Goal: Check status: Check status

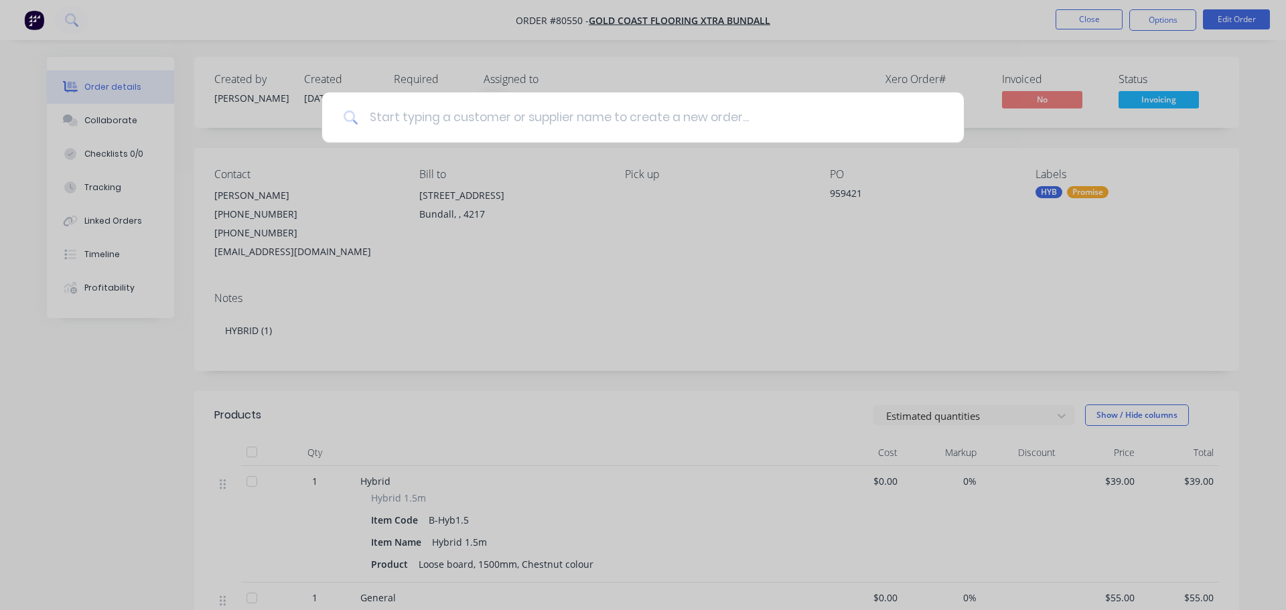
click at [443, 113] on input at bounding box center [650, 117] width 584 height 50
type input "80550"
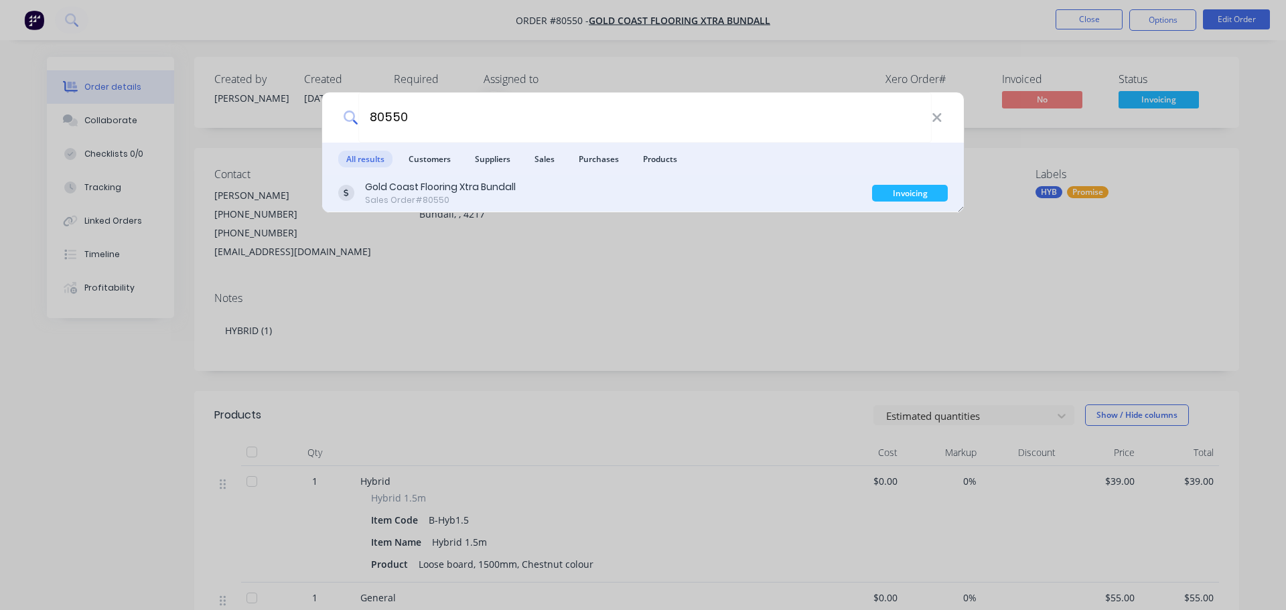
click at [570, 198] on div "Gold Coast Flooring Xtra Bundall Sales Order #80550" at bounding box center [605, 193] width 534 height 26
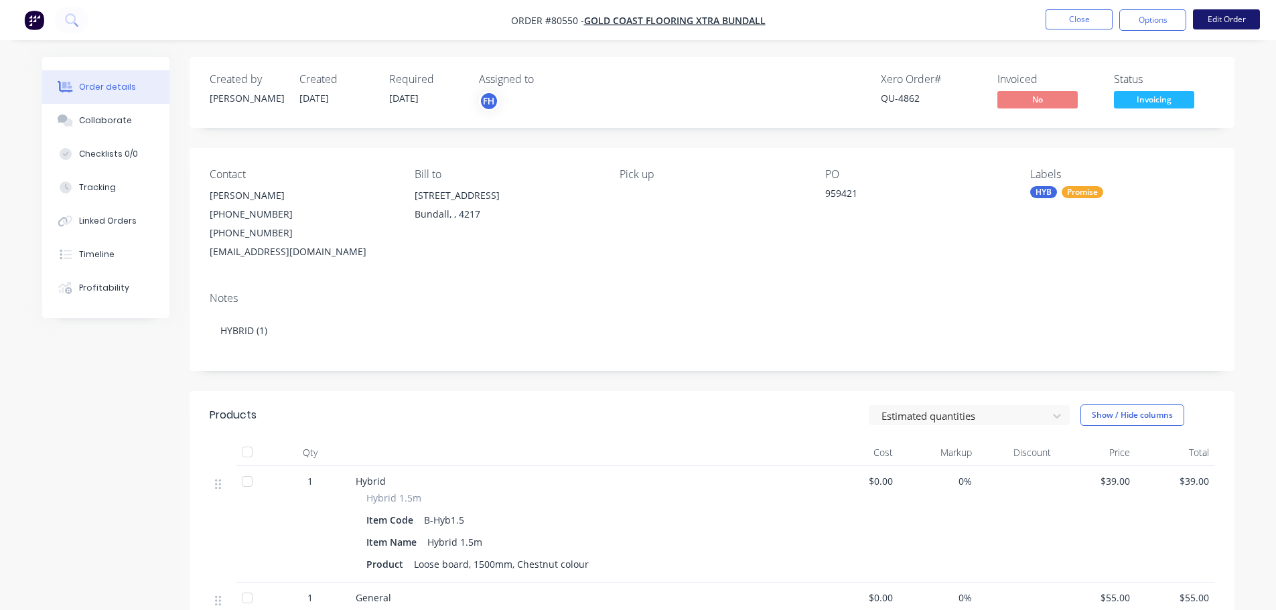
click at [1212, 23] on button "Edit Order" at bounding box center [1226, 19] width 67 height 20
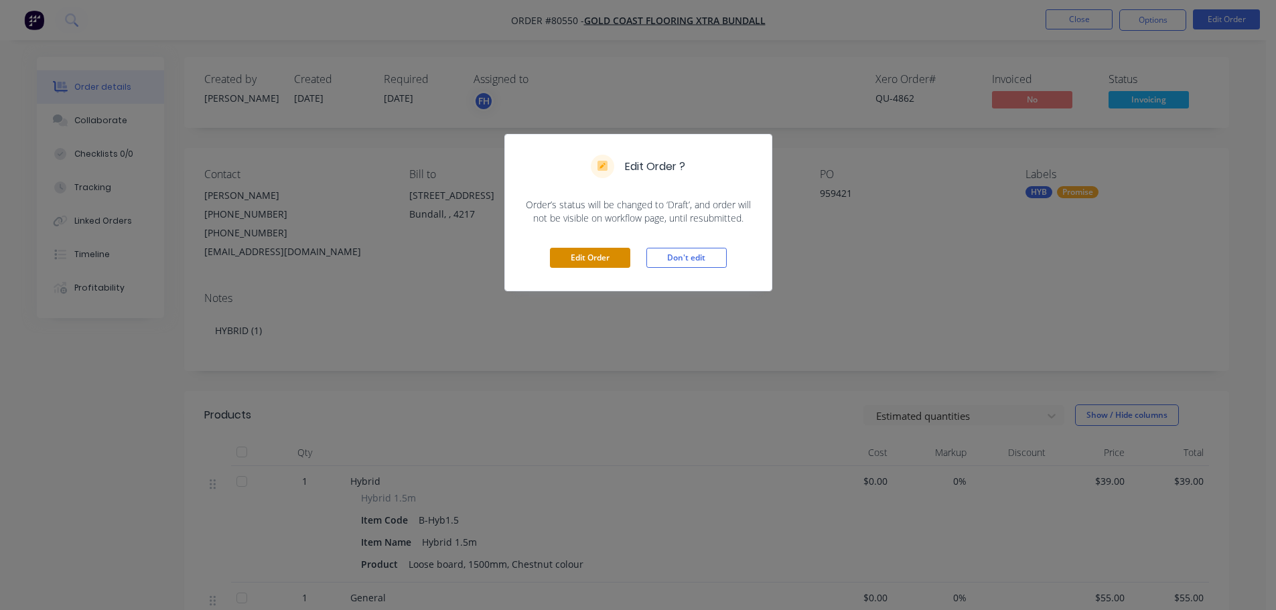
click at [583, 256] on button "Edit Order" at bounding box center [590, 258] width 80 height 20
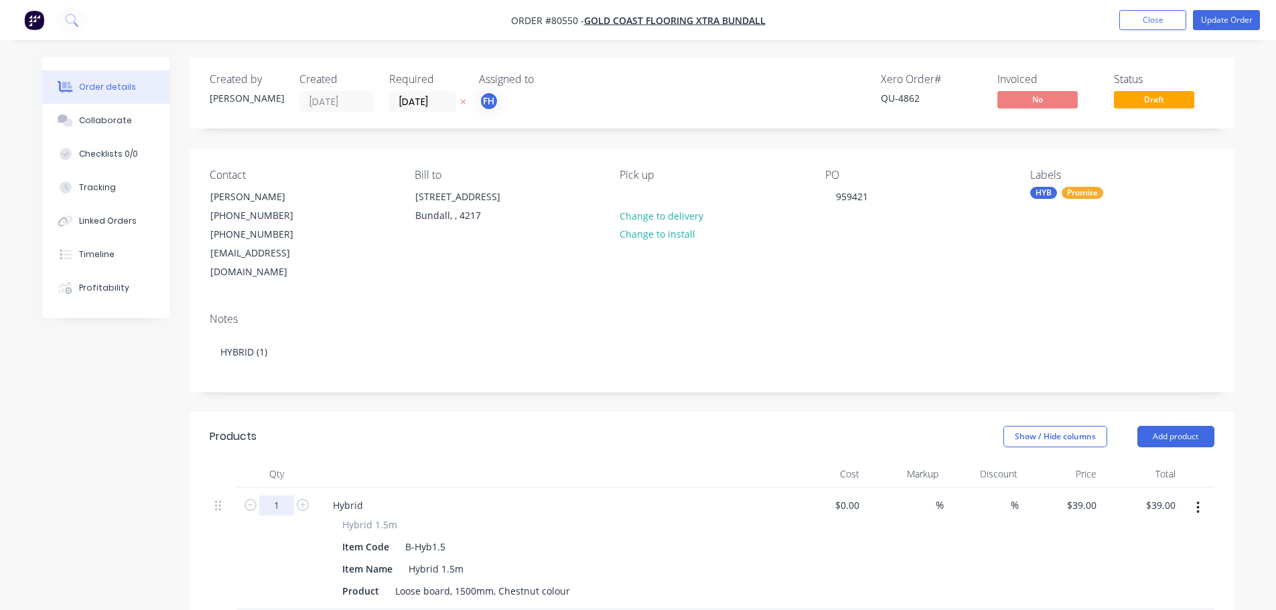
click at [282, 496] on input "1" at bounding box center [276, 506] width 35 height 20
type input "2"
type input "$78.00"
click at [415, 313] on div "Notes" at bounding box center [712, 319] width 1005 height 13
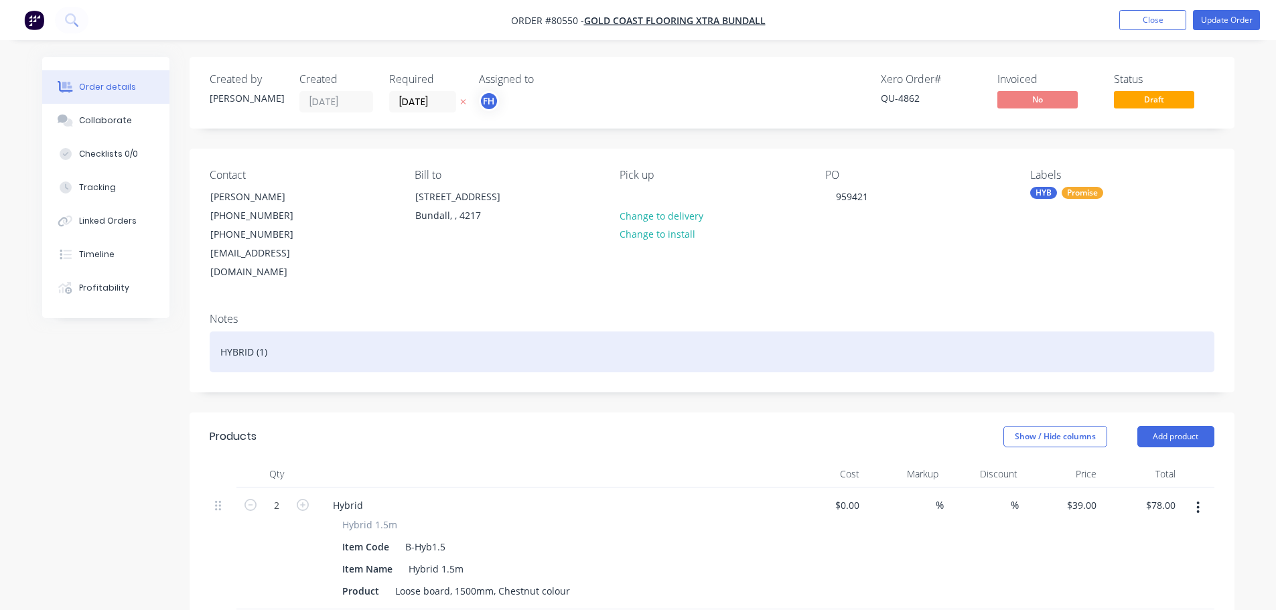
click at [263, 333] on div "HYBRID (1)" at bounding box center [712, 352] width 1005 height 41
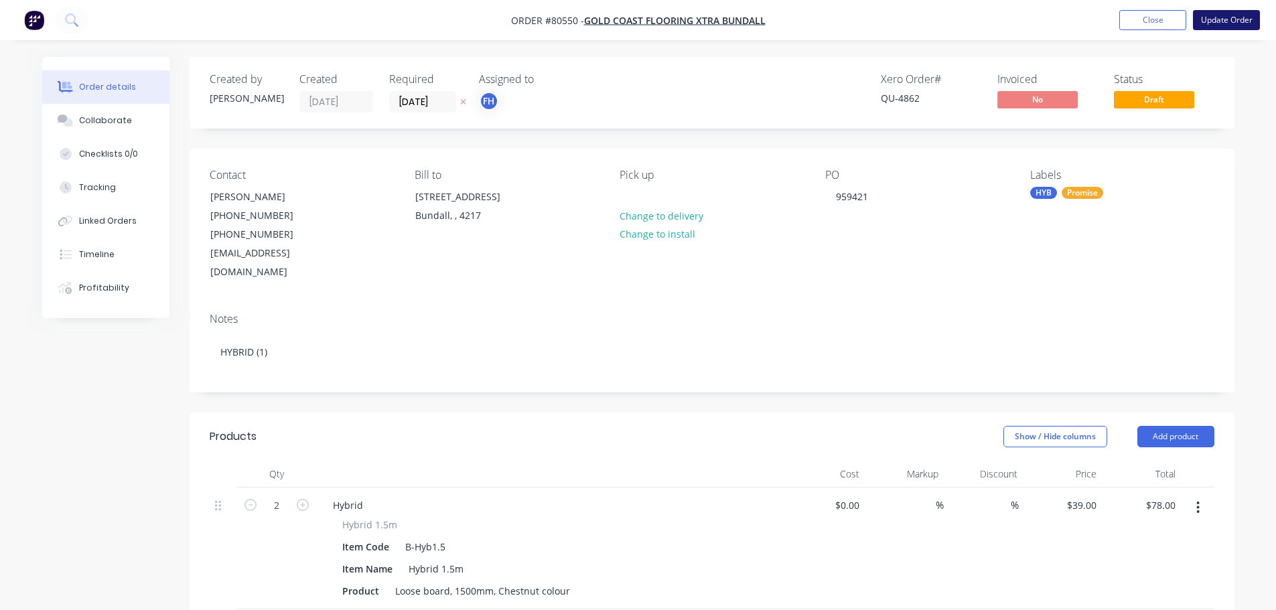
click at [1228, 22] on button "Update Order" at bounding box center [1226, 20] width 67 height 20
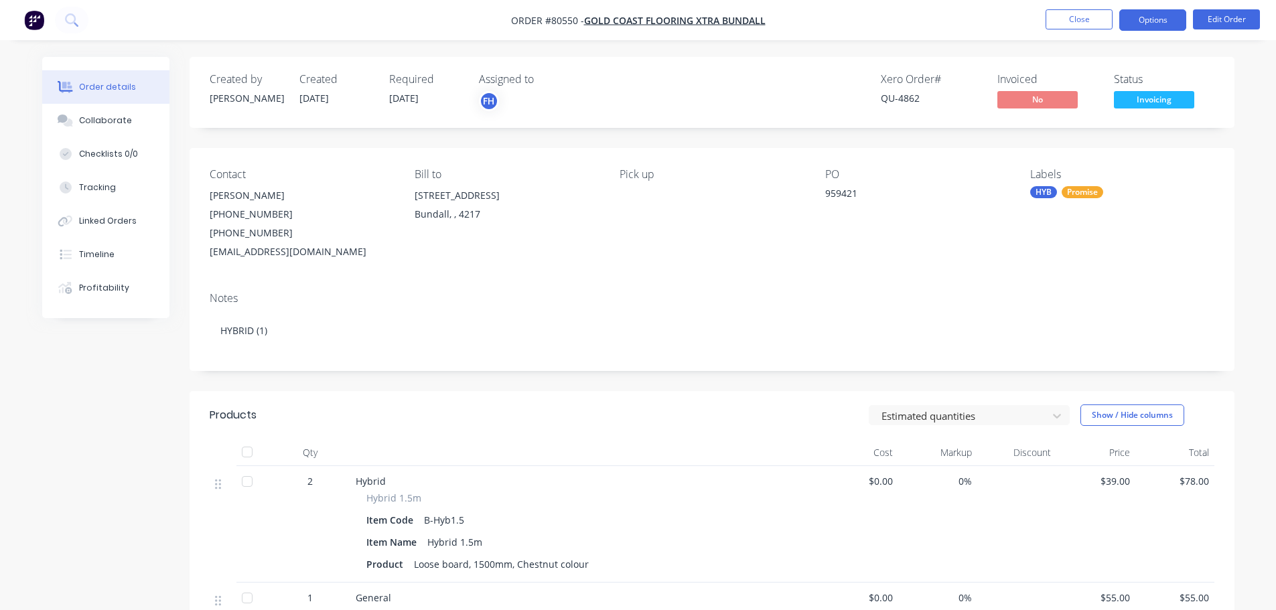
click at [1162, 23] on button "Options" at bounding box center [1152, 19] width 67 height 21
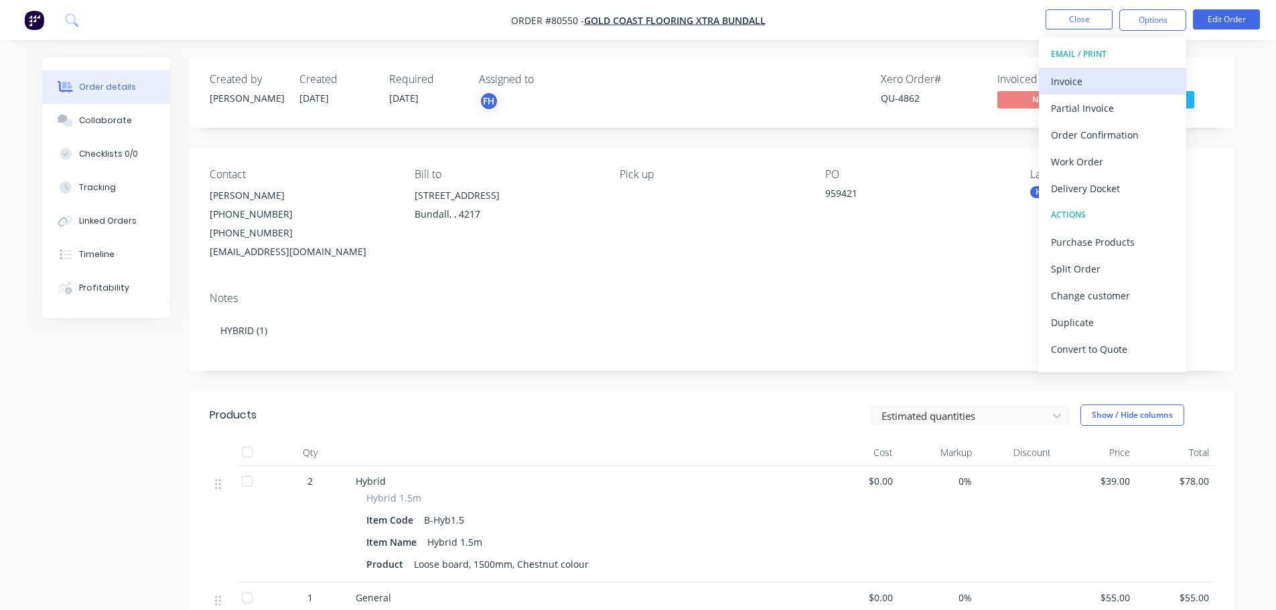
click at [1093, 85] on div "Invoice" at bounding box center [1112, 81] width 123 height 19
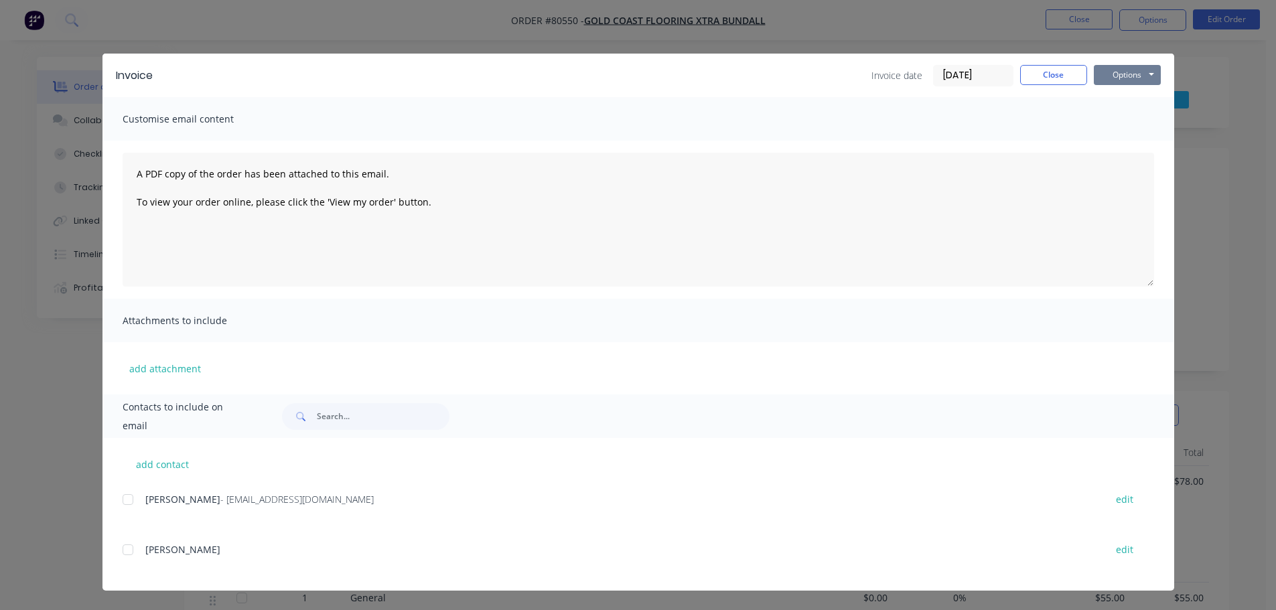
click at [1128, 81] on button "Options" at bounding box center [1127, 75] width 67 height 20
click at [1136, 120] on button "Print" at bounding box center [1137, 121] width 86 height 22
click at [1076, 69] on button "Close" at bounding box center [1053, 75] width 67 height 20
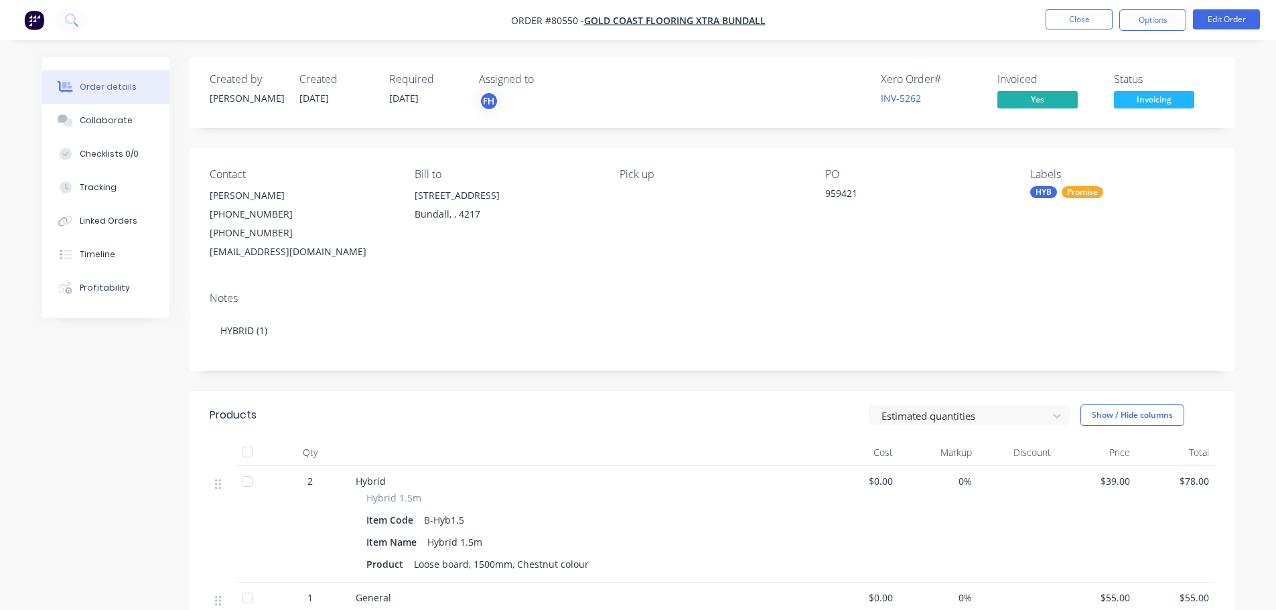
click at [1154, 96] on span "Invoicing" at bounding box center [1154, 99] width 80 height 17
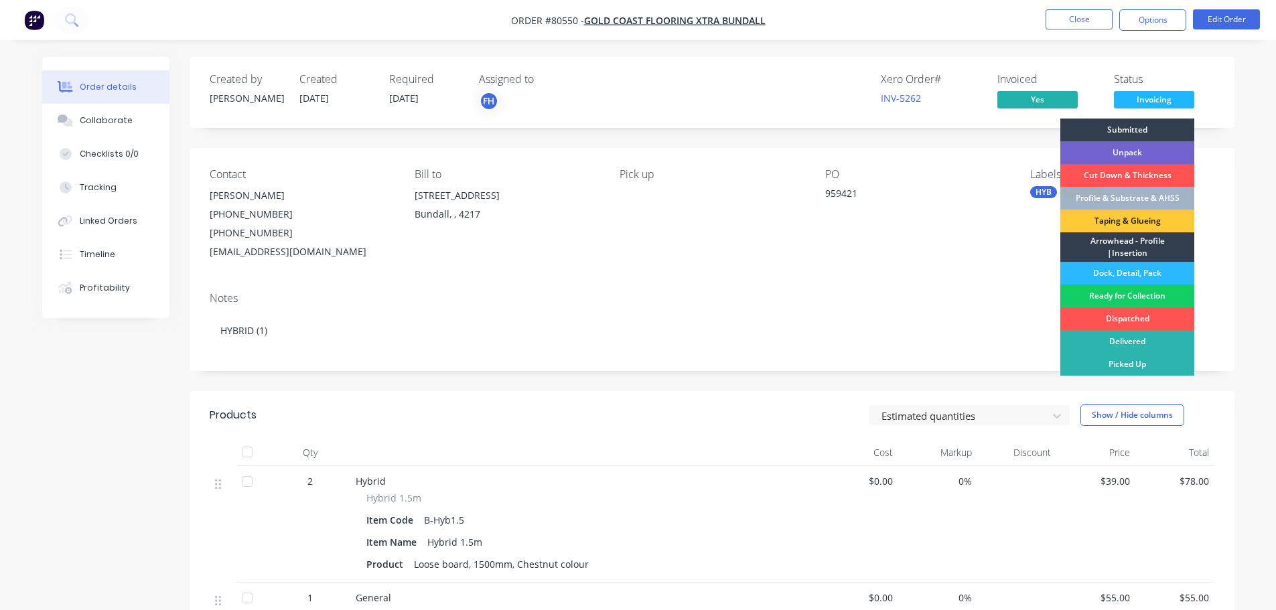
click at [1137, 292] on div "Ready for Collection" at bounding box center [1127, 296] width 134 height 23
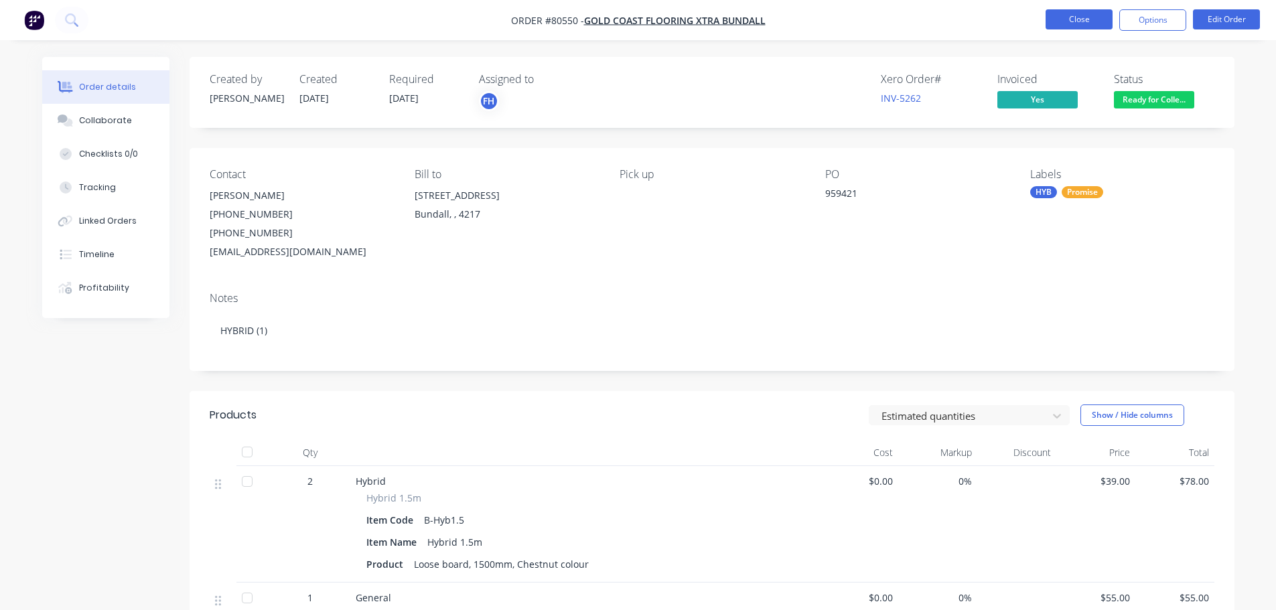
click at [1085, 22] on button "Close" at bounding box center [1079, 19] width 67 height 20
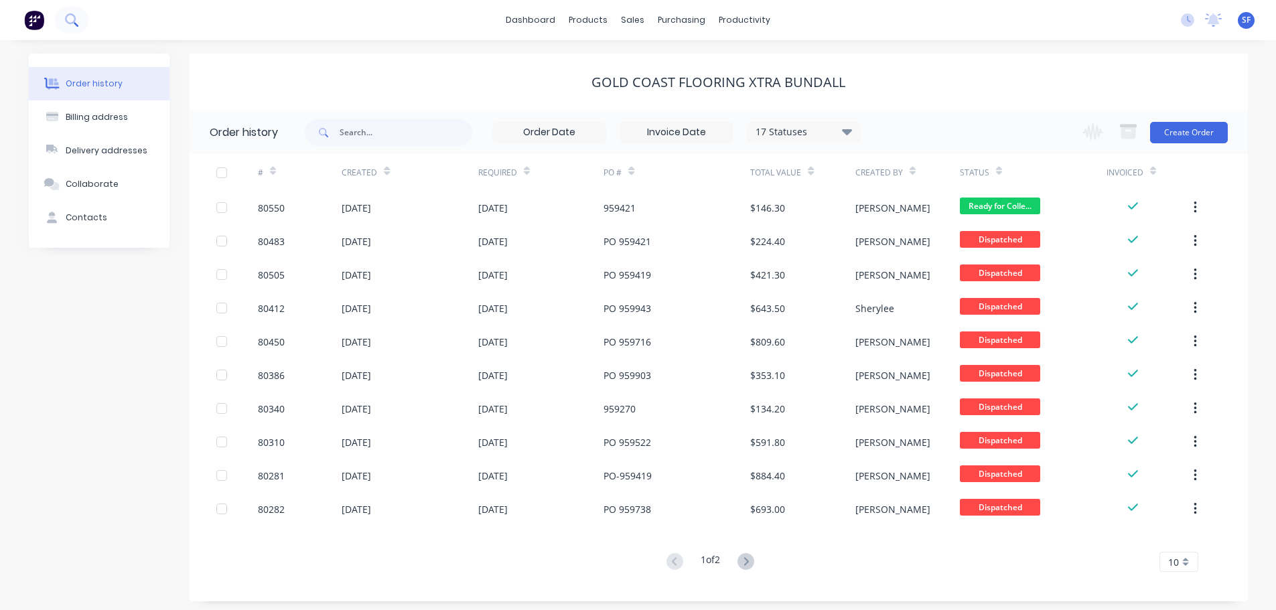
click at [80, 21] on button at bounding box center [71, 20] width 33 height 27
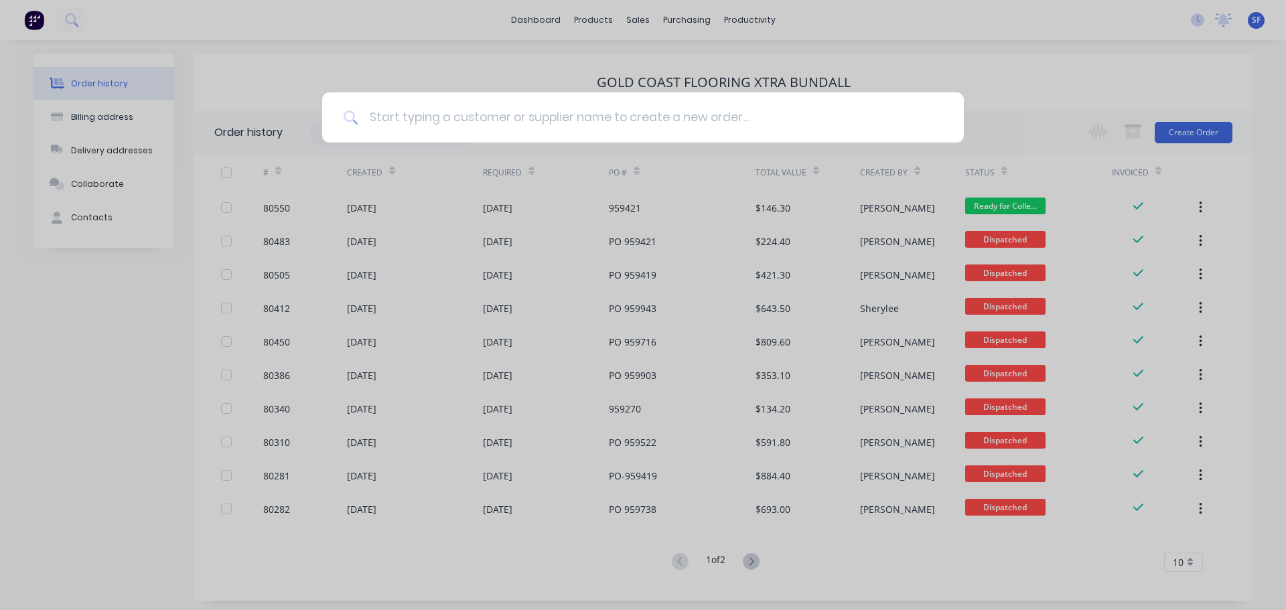
click at [396, 113] on input at bounding box center [650, 117] width 584 height 50
type input "80499"
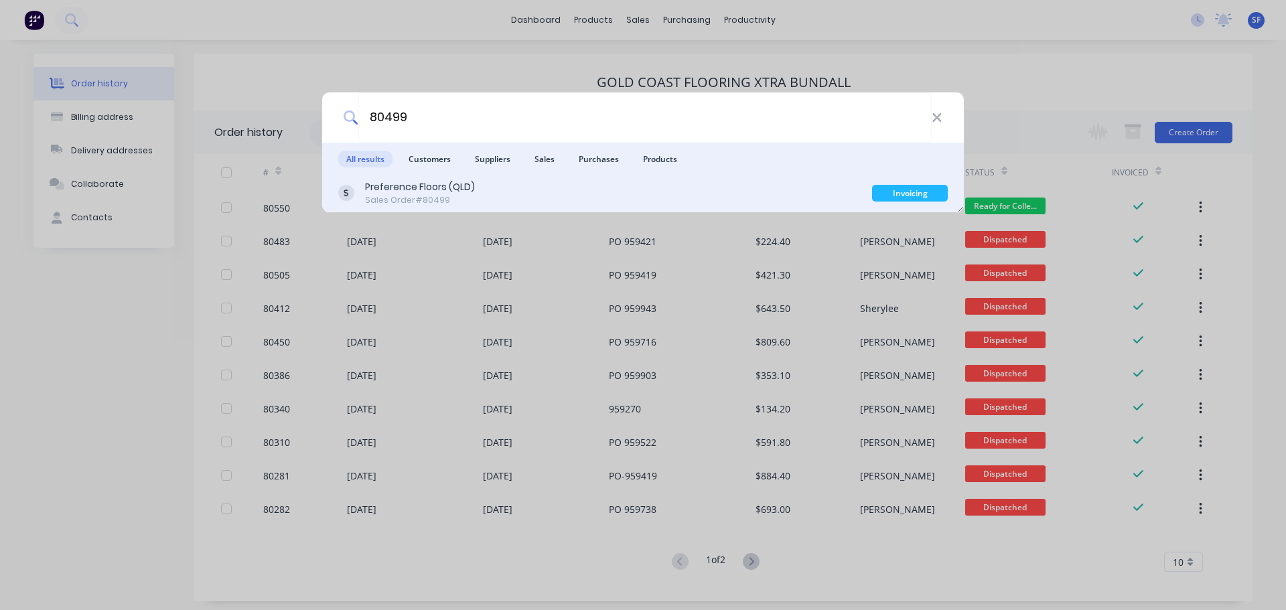
click at [488, 192] on div "Preference Floors (QLD) Sales Order #80499" at bounding box center [605, 193] width 534 height 26
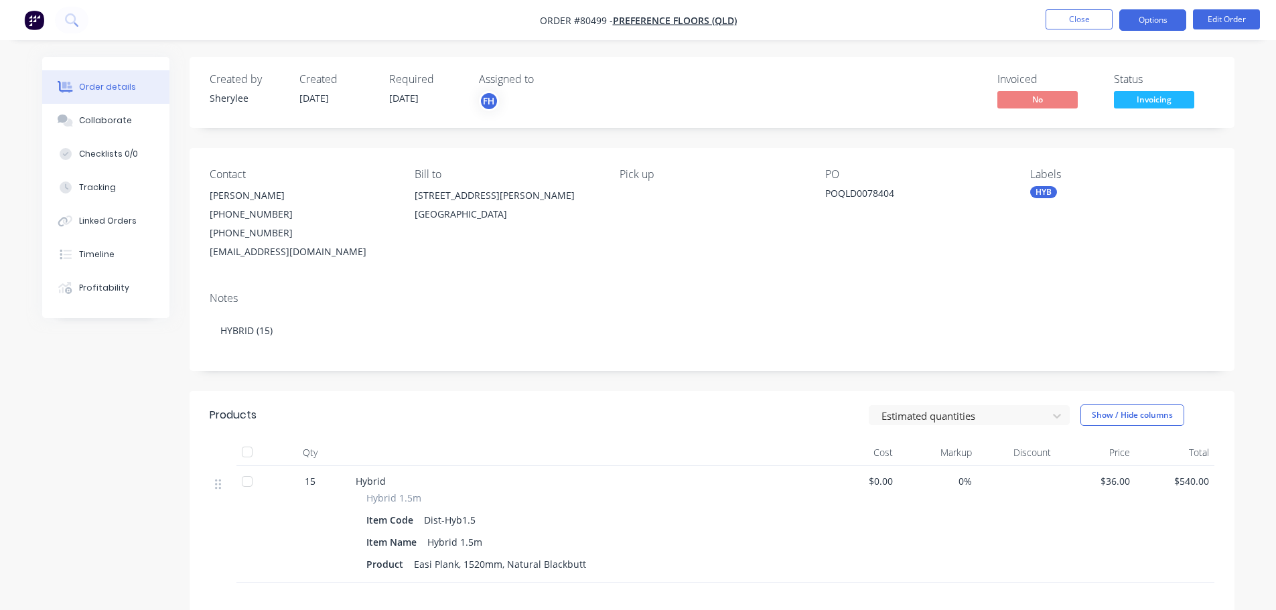
click at [1131, 26] on button "Options" at bounding box center [1152, 19] width 67 height 21
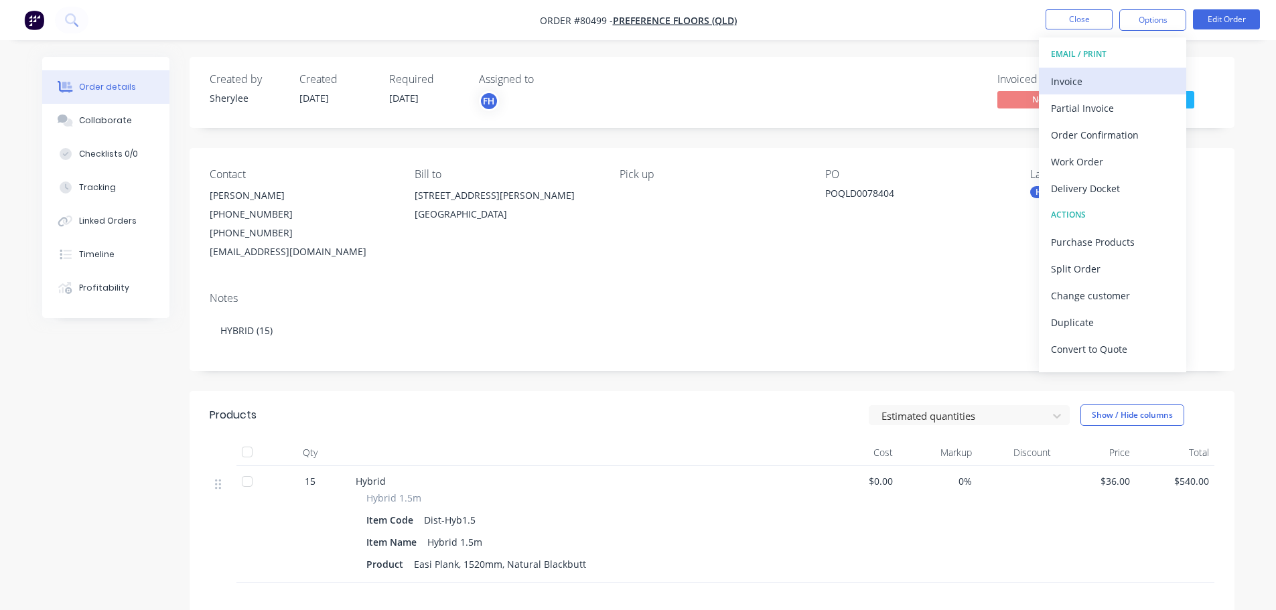
click at [1093, 82] on div "Invoice" at bounding box center [1112, 81] width 123 height 19
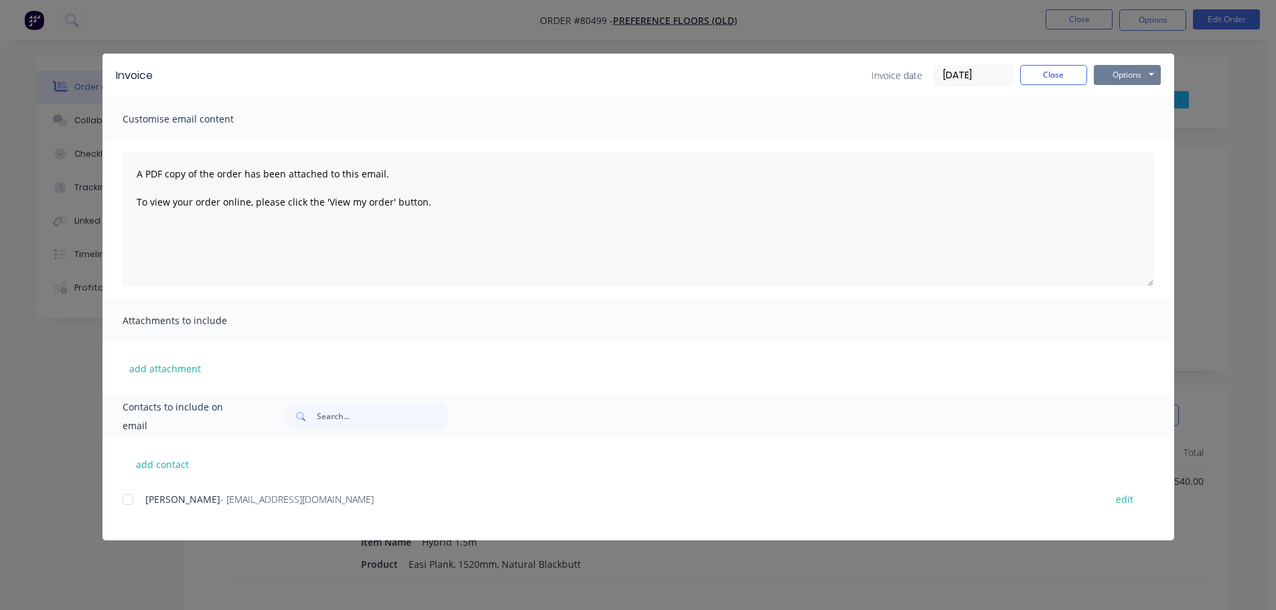
click at [1119, 76] on button "Options" at bounding box center [1127, 75] width 67 height 20
click at [1126, 118] on button "Print" at bounding box center [1137, 121] width 86 height 22
click at [1068, 77] on button "Close" at bounding box center [1053, 75] width 67 height 20
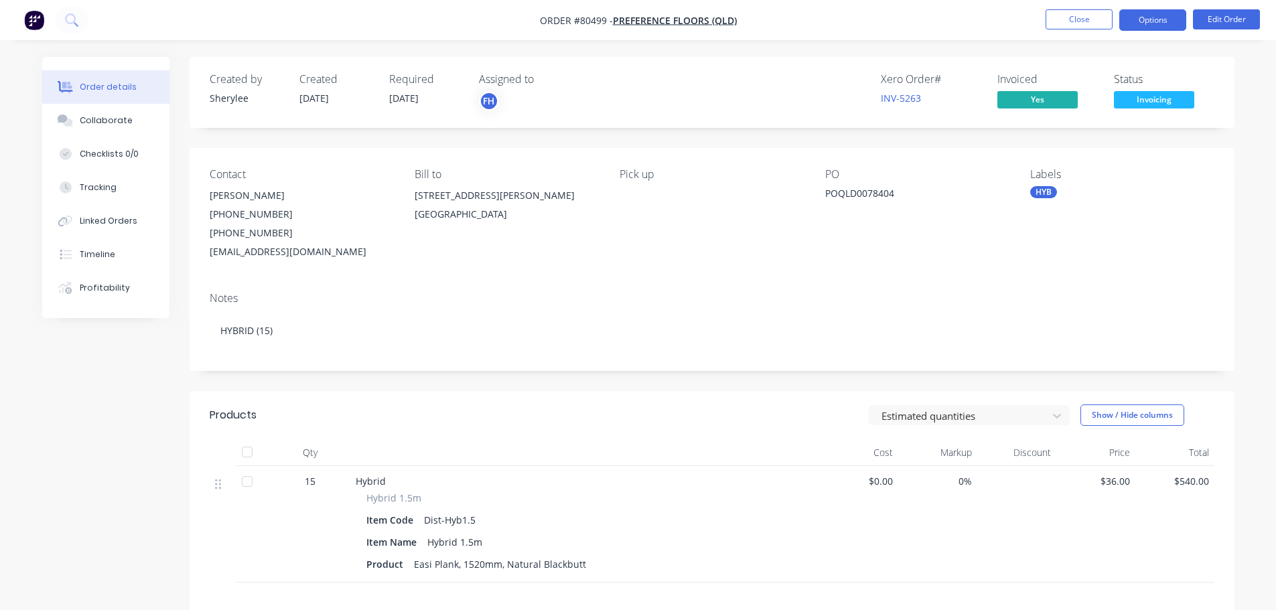
click at [1144, 26] on button "Options" at bounding box center [1152, 19] width 67 height 21
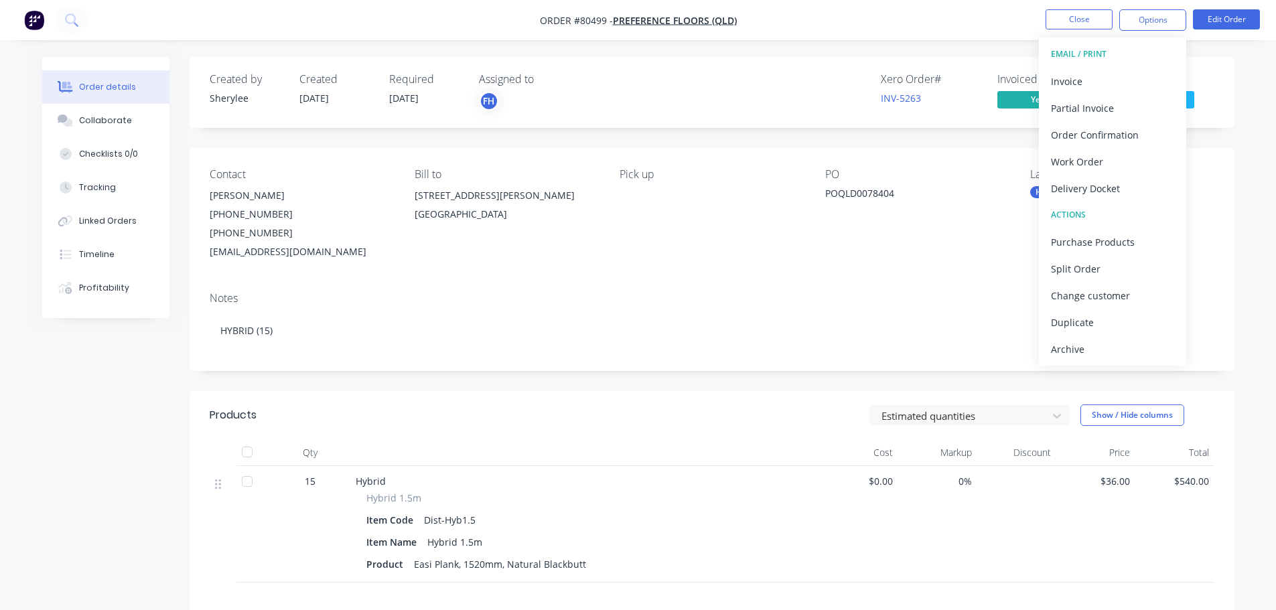
click at [1206, 176] on div "Labels" at bounding box center [1122, 174] width 184 height 13
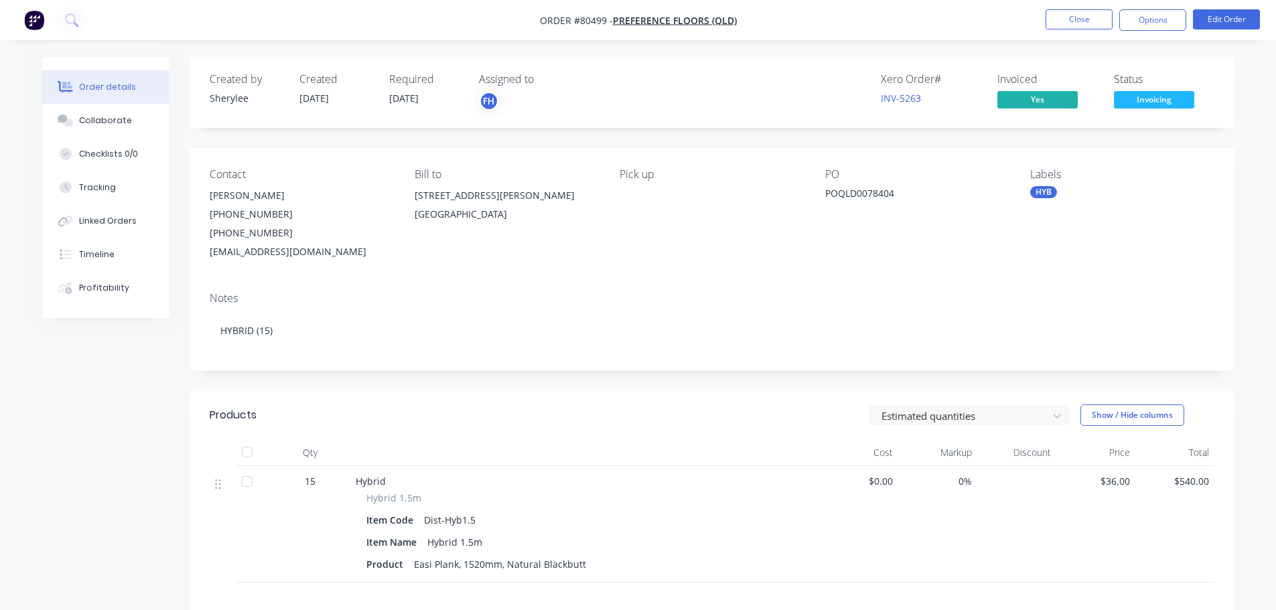
click at [1160, 96] on span "Invoicing" at bounding box center [1154, 99] width 80 height 17
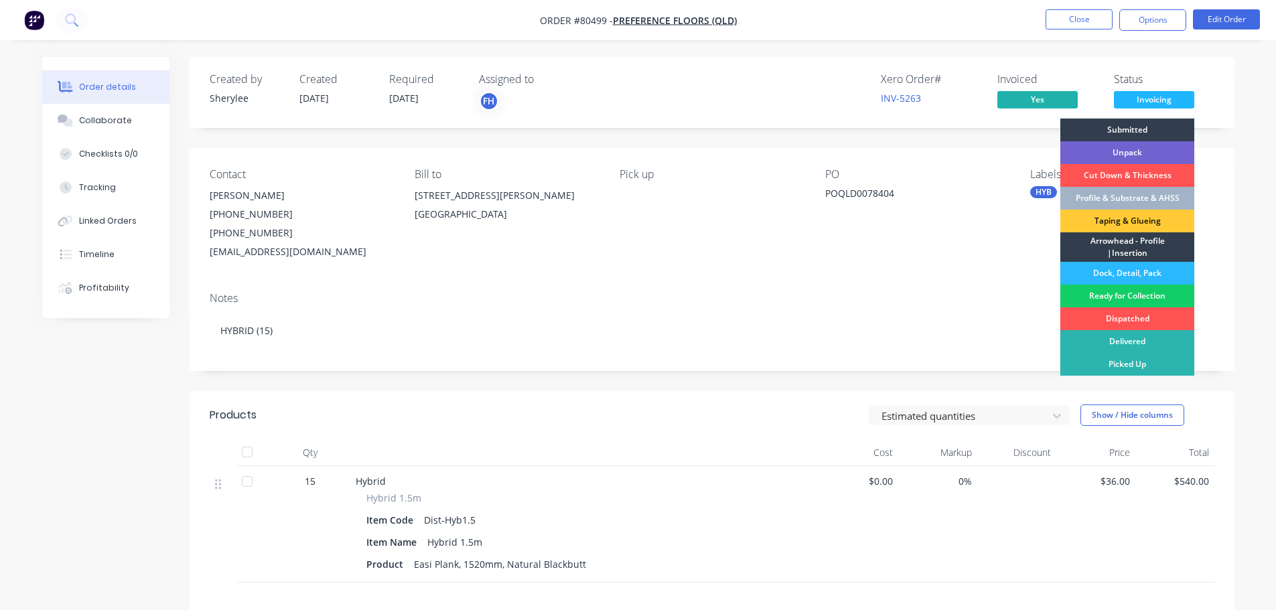
click at [1114, 293] on div "Ready for Collection" at bounding box center [1127, 296] width 134 height 23
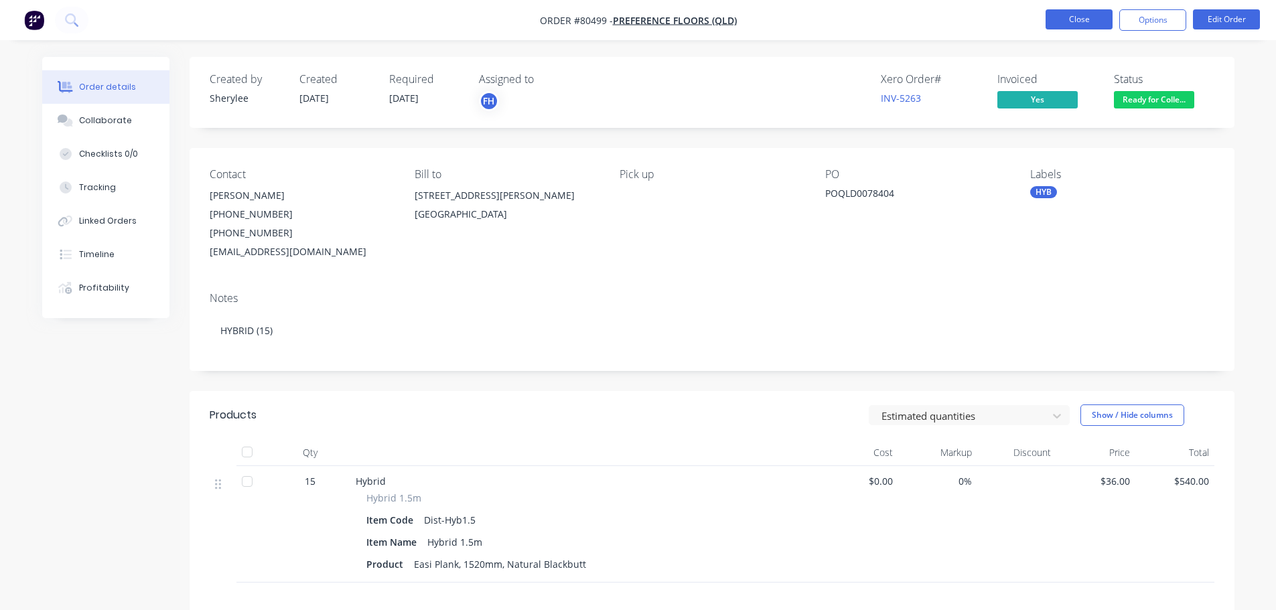
click at [1066, 17] on button "Close" at bounding box center [1079, 19] width 67 height 20
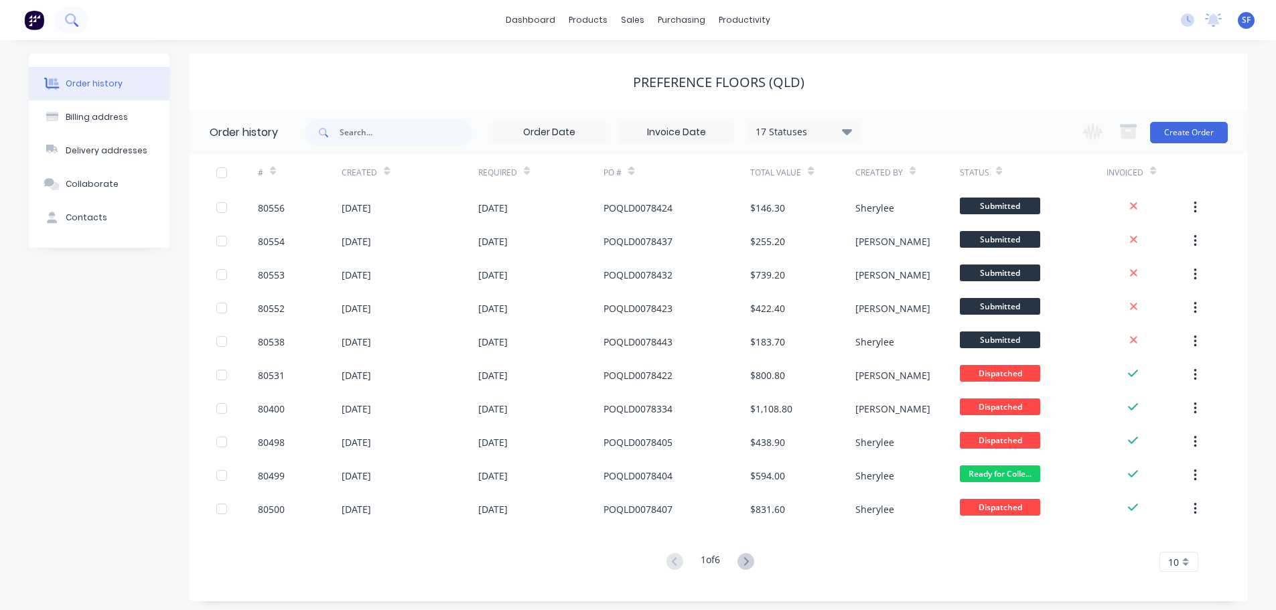
click at [78, 15] on icon at bounding box center [71, 19] width 13 height 13
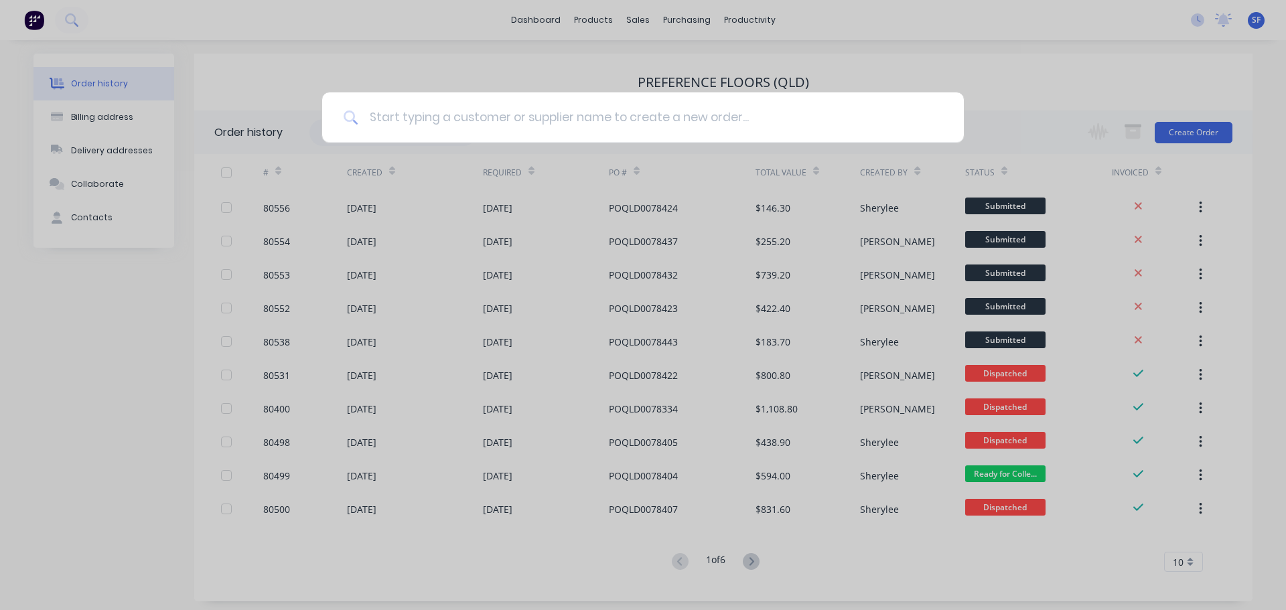
click at [430, 117] on input at bounding box center [650, 117] width 584 height 50
type input "80545"
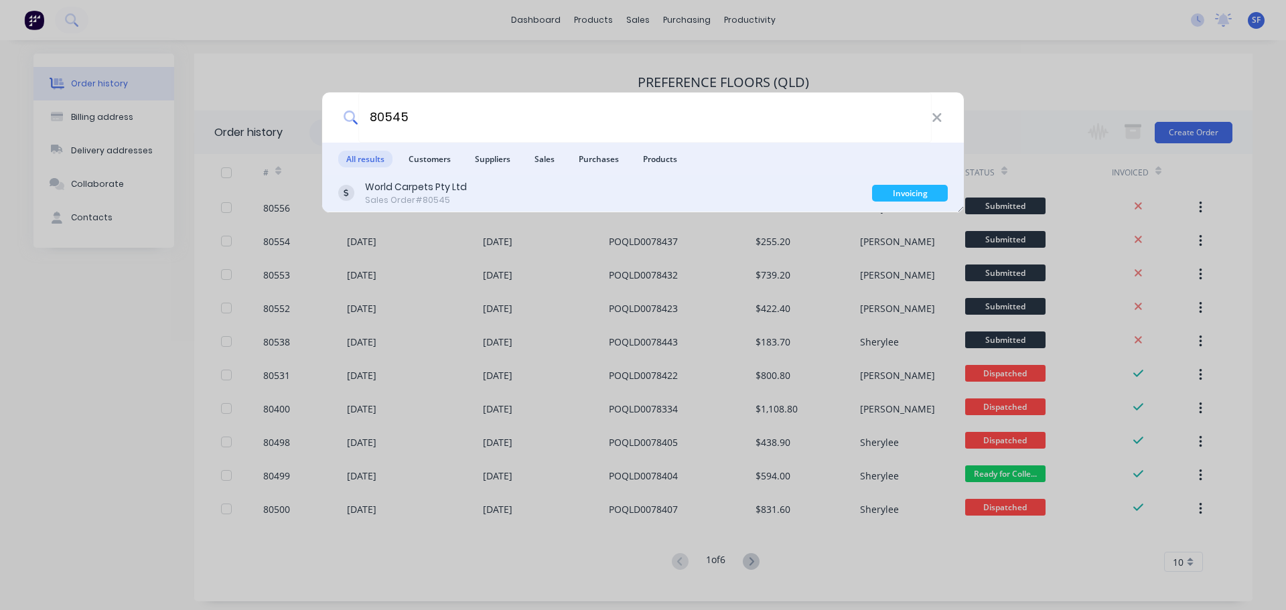
click at [481, 193] on div "World Carpets Pty Ltd Sales Order #80545" at bounding box center [605, 193] width 534 height 26
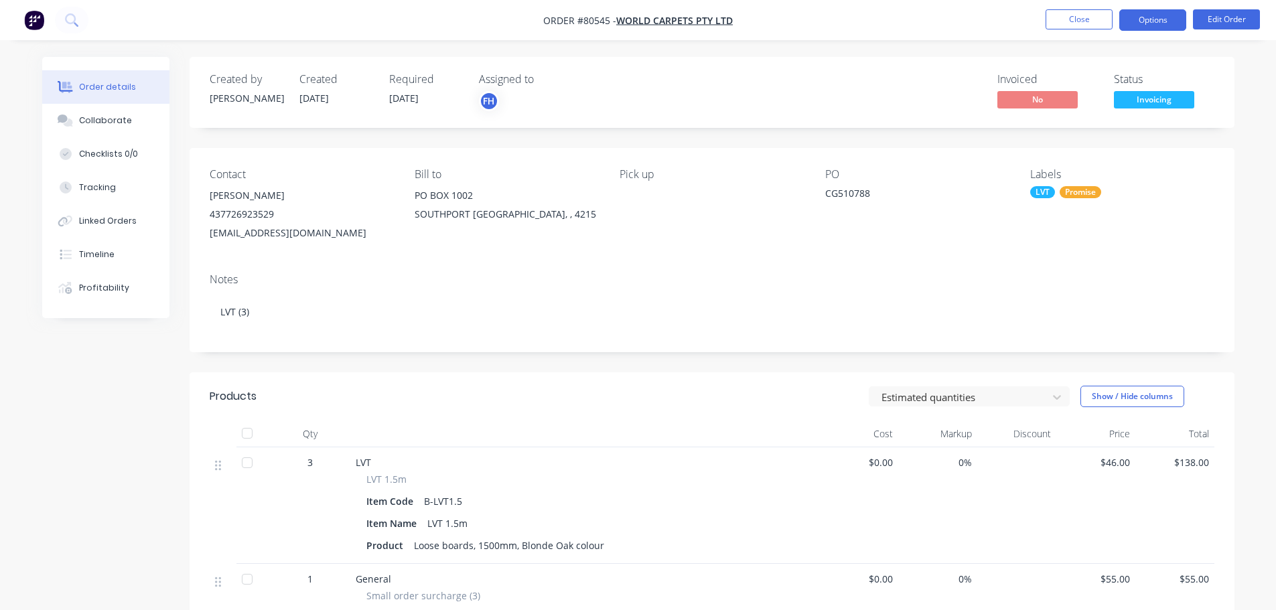
click at [1157, 23] on button "Options" at bounding box center [1152, 19] width 67 height 21
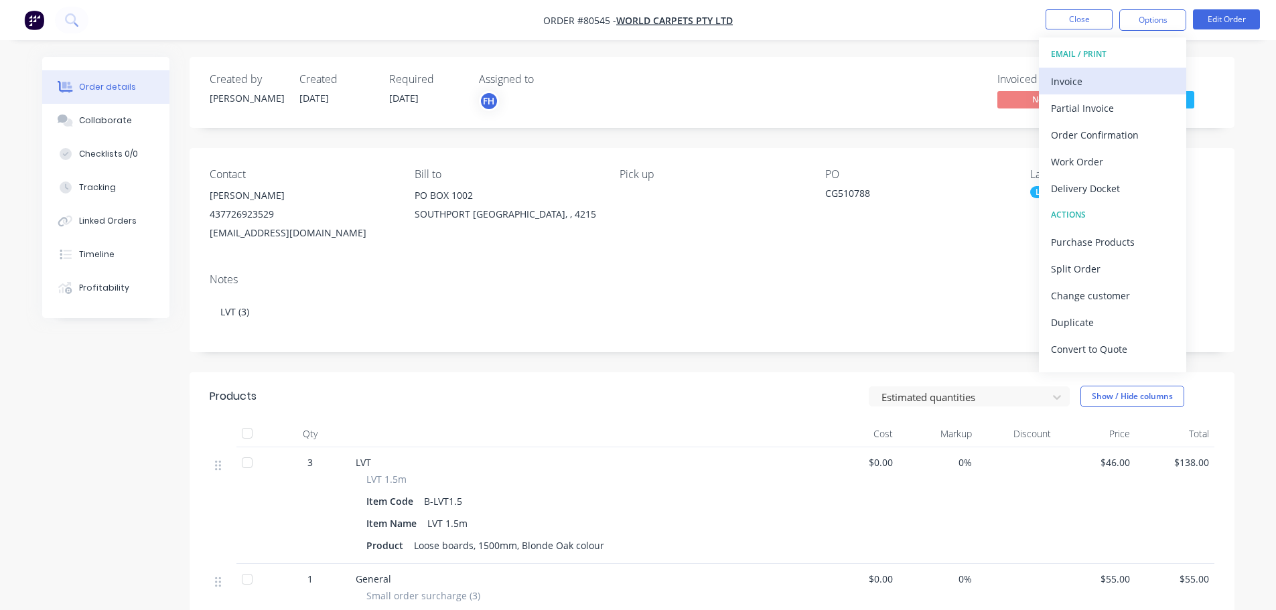
click at [1093, 84] on div "Invoice" at bounding box center [1112, 81] width 123 height 19
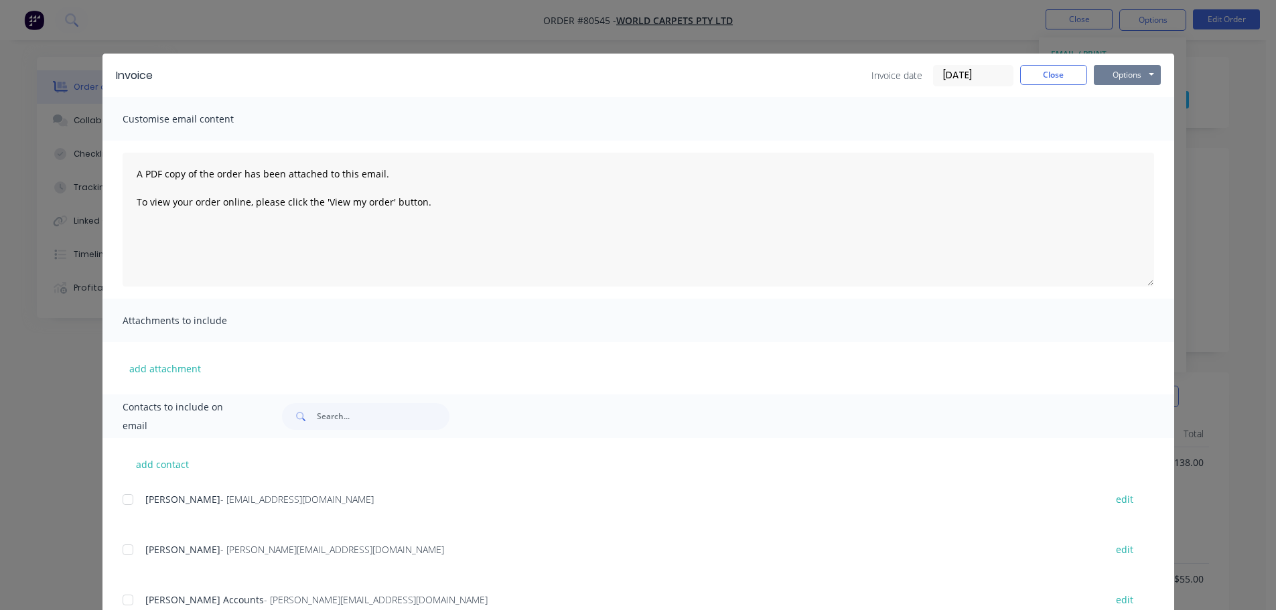
click at [1111, 74] on button "Options" at bounding box center [1127, 75] width 67 height 20
click at [1111, 121] on button "Print" at bounding box center [1137, 121] width 86 height 22
click at [1062, 73] on button "Close" at bounding box center [1053, 75] width 67 height 20
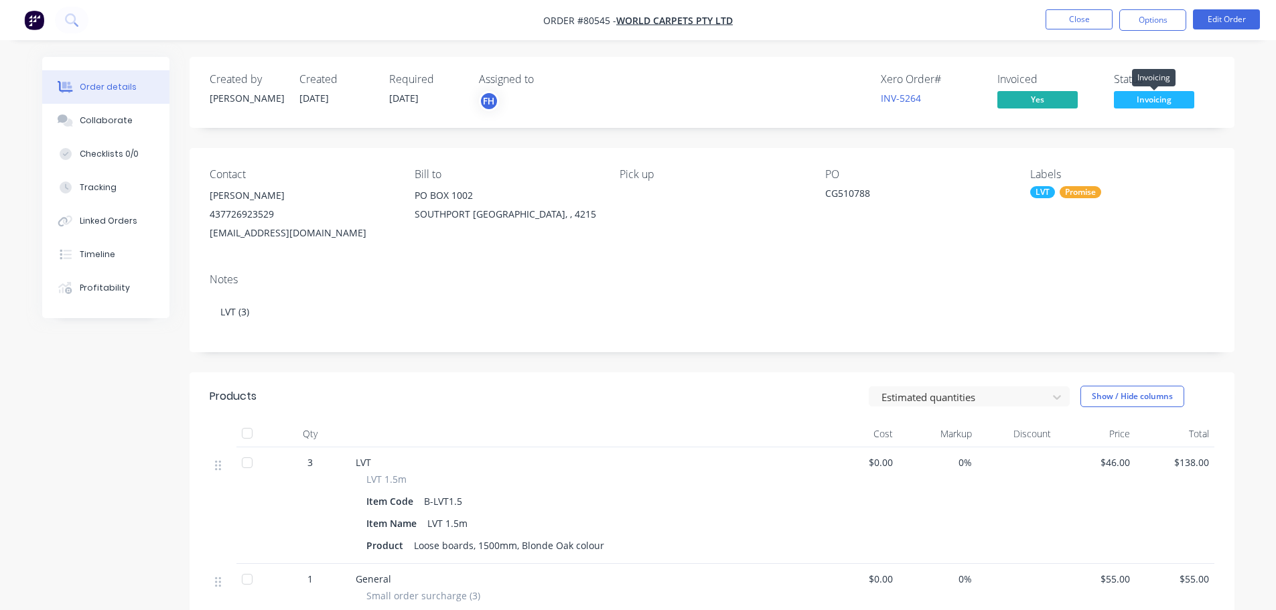
click at [1154, 95] on span "Invoicing" at bounding box center [1154, 99] width 80 height 17
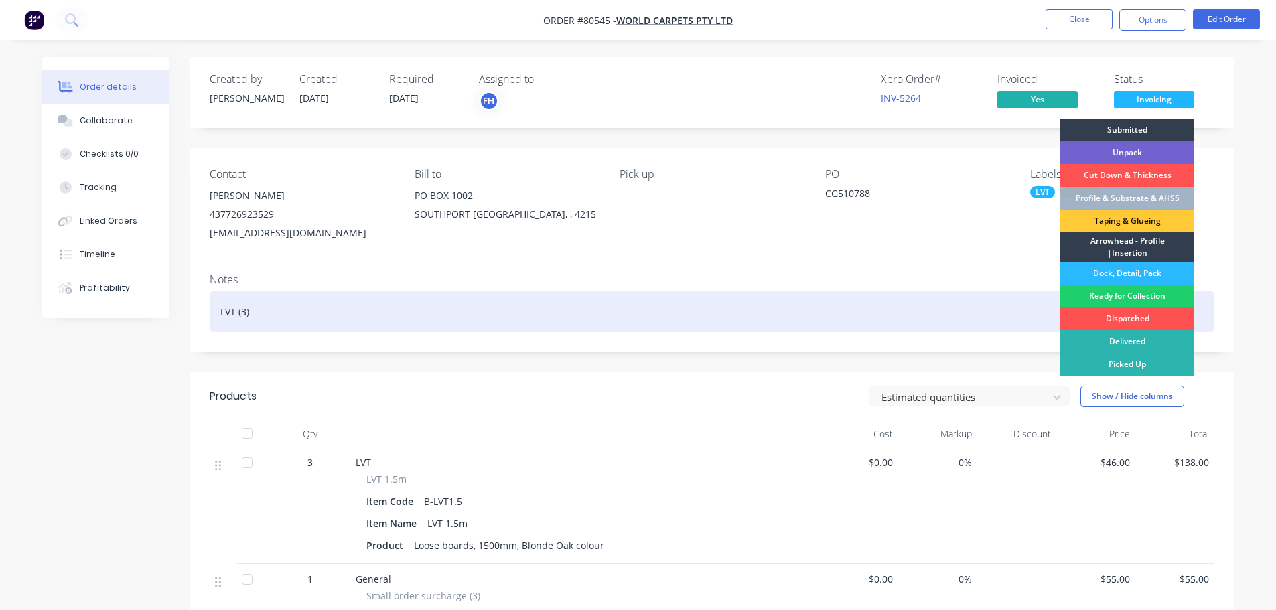
click at [1141, 302] on div "Ready for Collection" at bounding box center [1127, 296] width 134 height 23
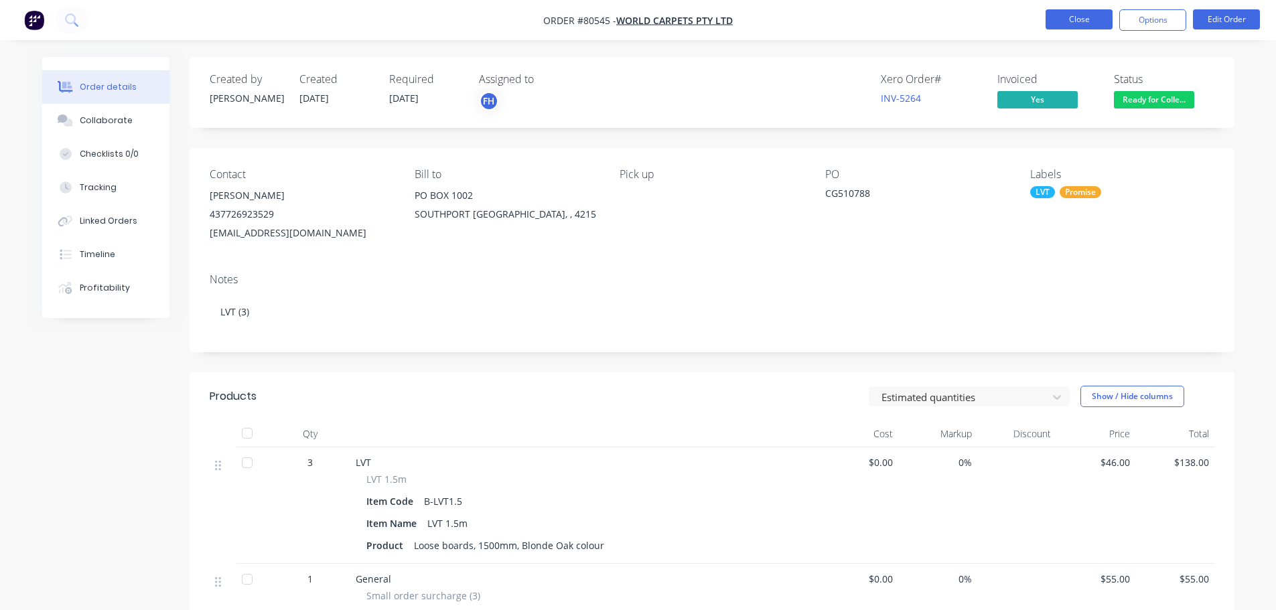
click at [1081, 15] on button "Close" at bounding box center [1079, 19] width 67 height 20
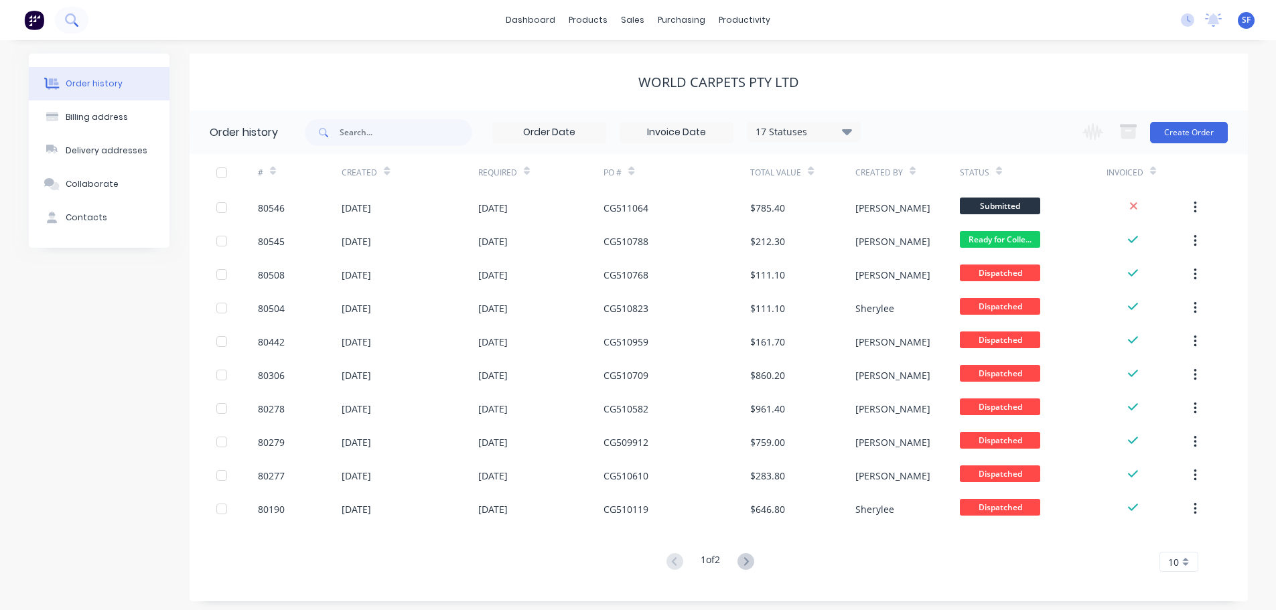
click at [68, 21] on icon at bounding box center [71, 19] width 13 height 13
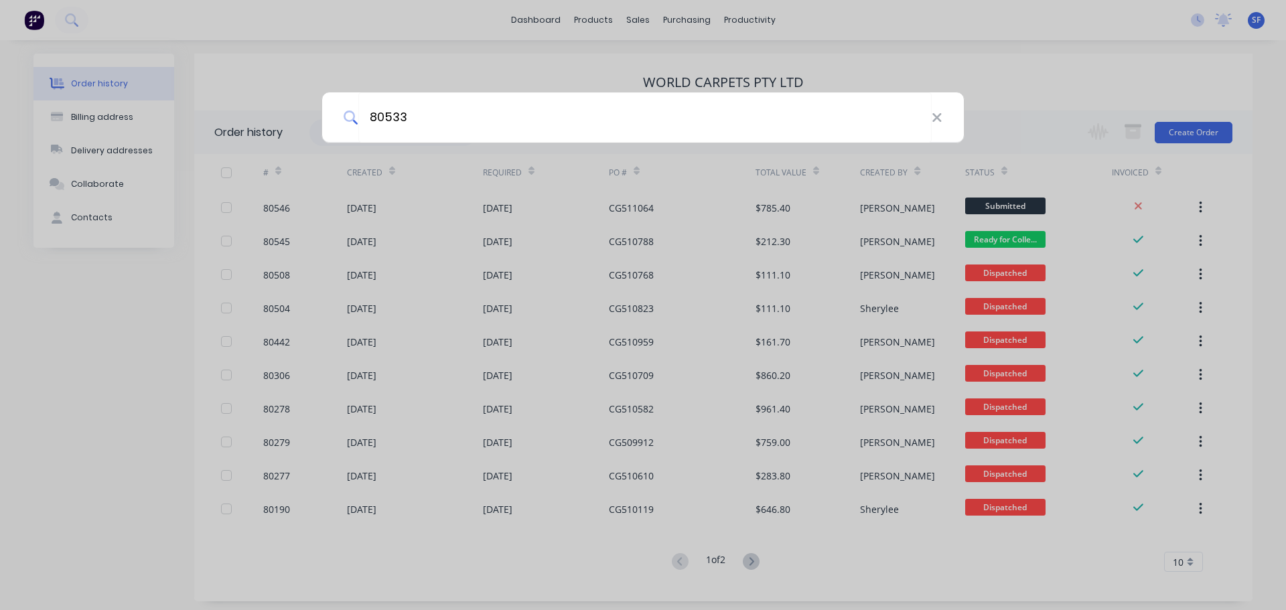
type input "80533"
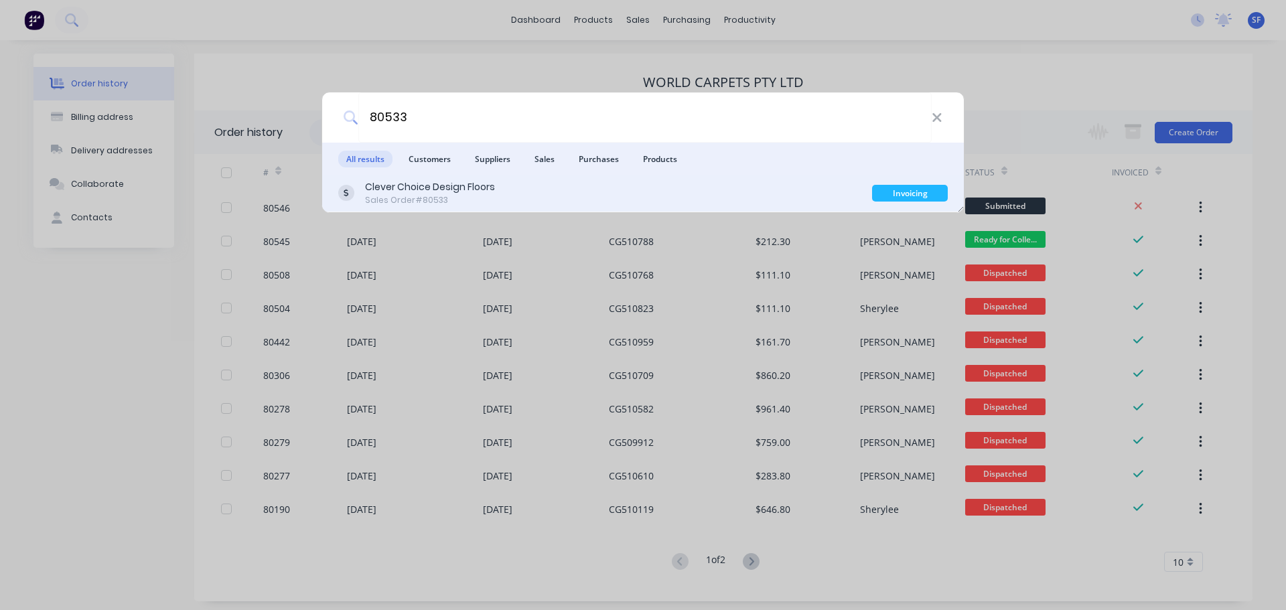
click at [561, 208] on div "Clever Choice Design Floors Sales Order #80533 Invoicing" at bounding box center [643, 194] width 642 height 38
click at [546, 191] on div "Clever Choice Design Floors Sales Order #80533" at bounding box center [605, 193] width 534 height 26
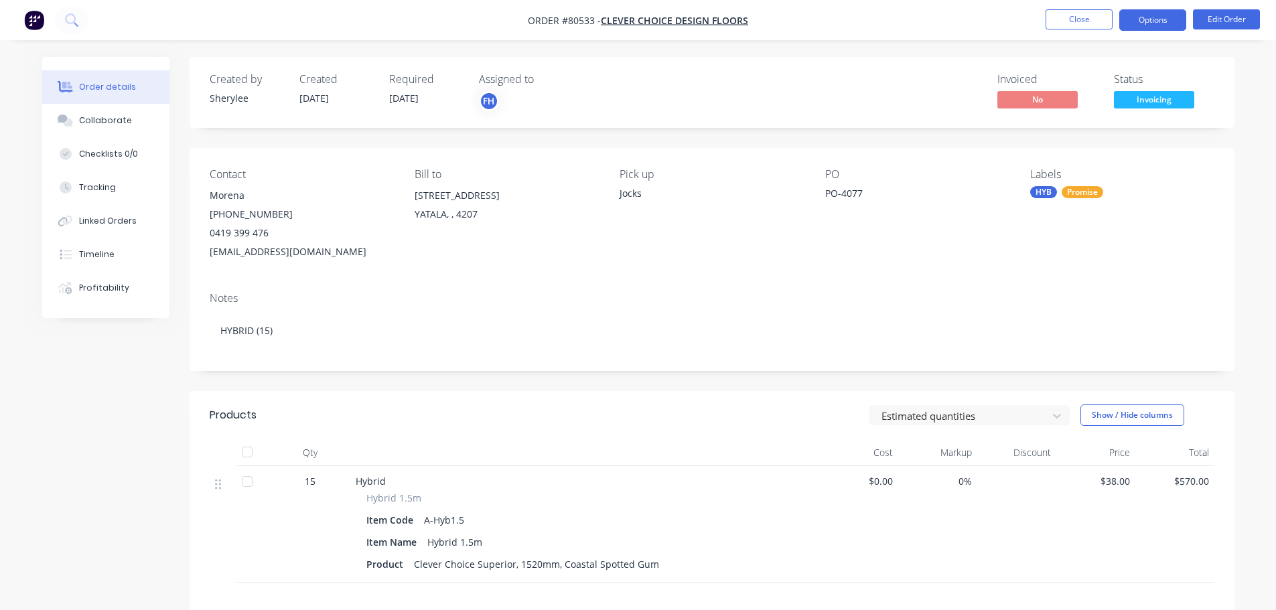
click at [1143, 24] on button "Options" at bounding box center [1152, 19] width 67 height 21
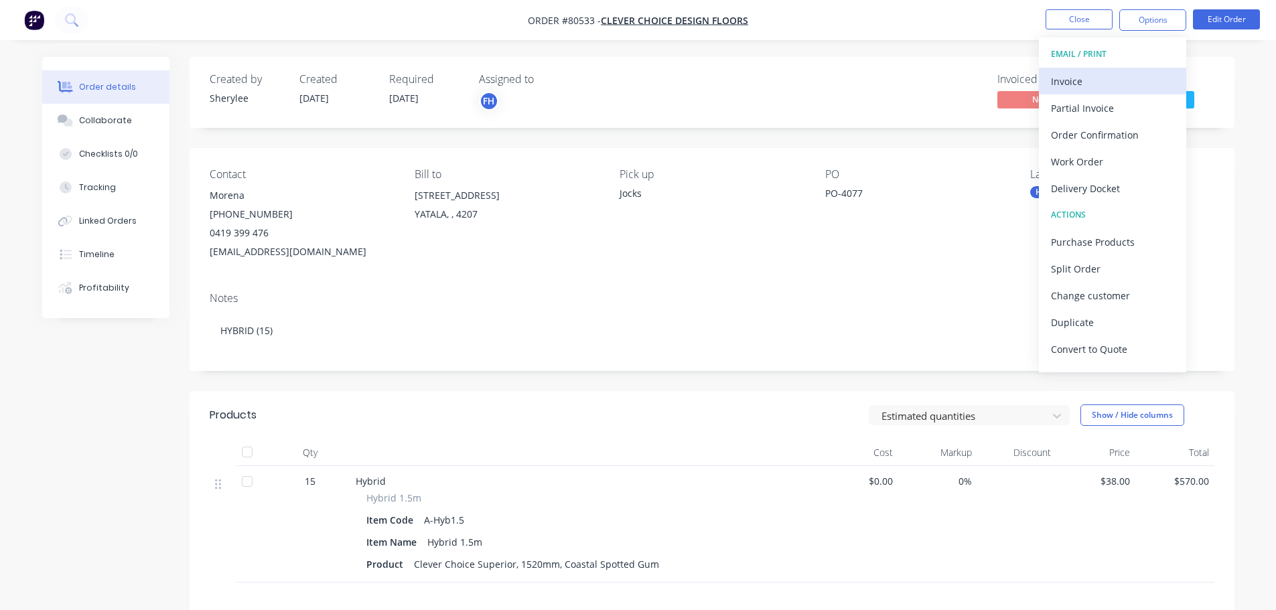
click at [1100, 84] on div "Invoice" at bounding box center [1112, 81] width 123 height 19
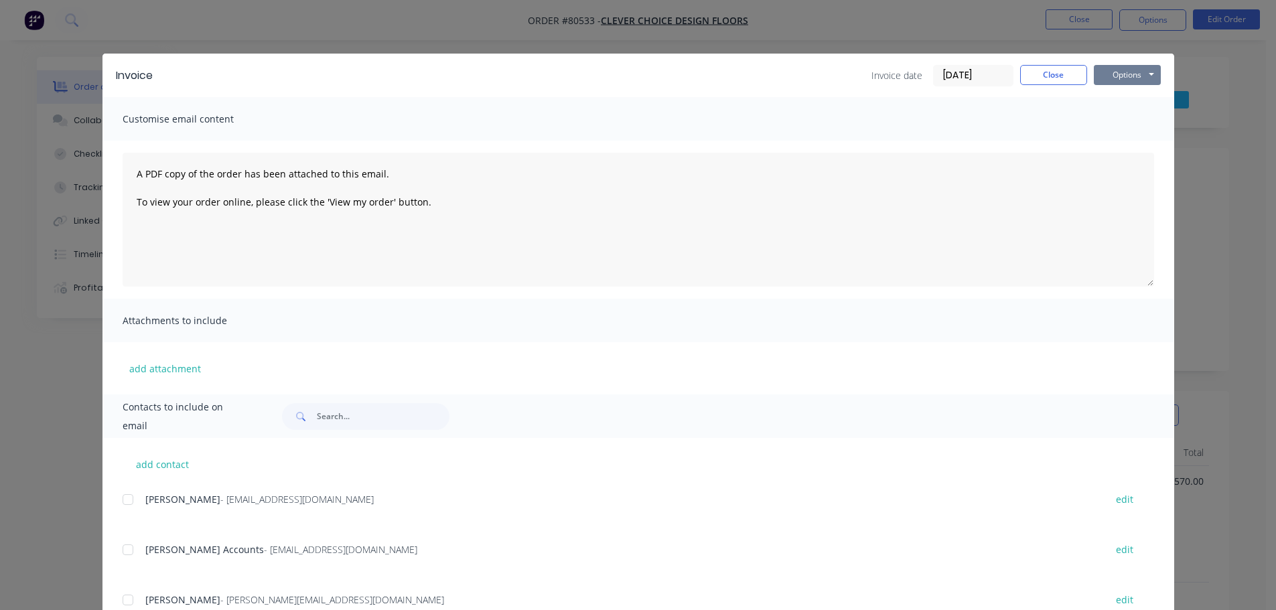
click at [1105, 76] on button "Options" at bounding box center [1127, 75] width 67 height 20
click at [1117, 118] on button "Print" at bounding box center [1137, 121] width 86 height 22
click at [1064, 79] on button "Close" at bounding box center [1053, 75] width 67 height 20
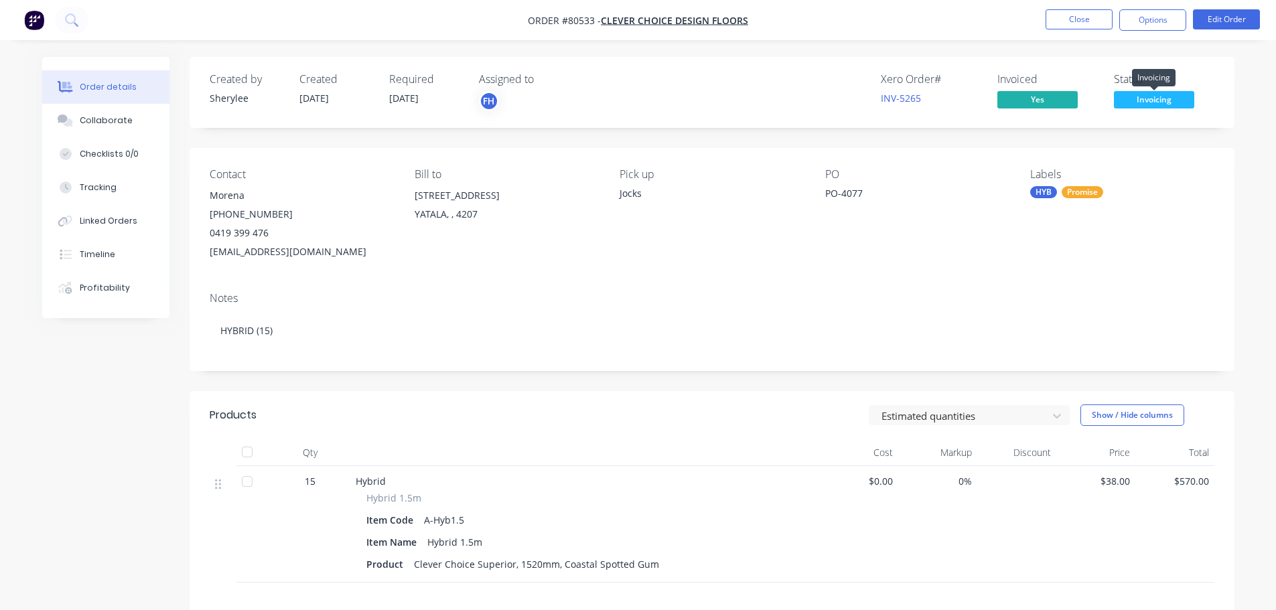
click at [1148, 98] on span "Invoicing" at bounding box center [1154, 99] width 80 height 17
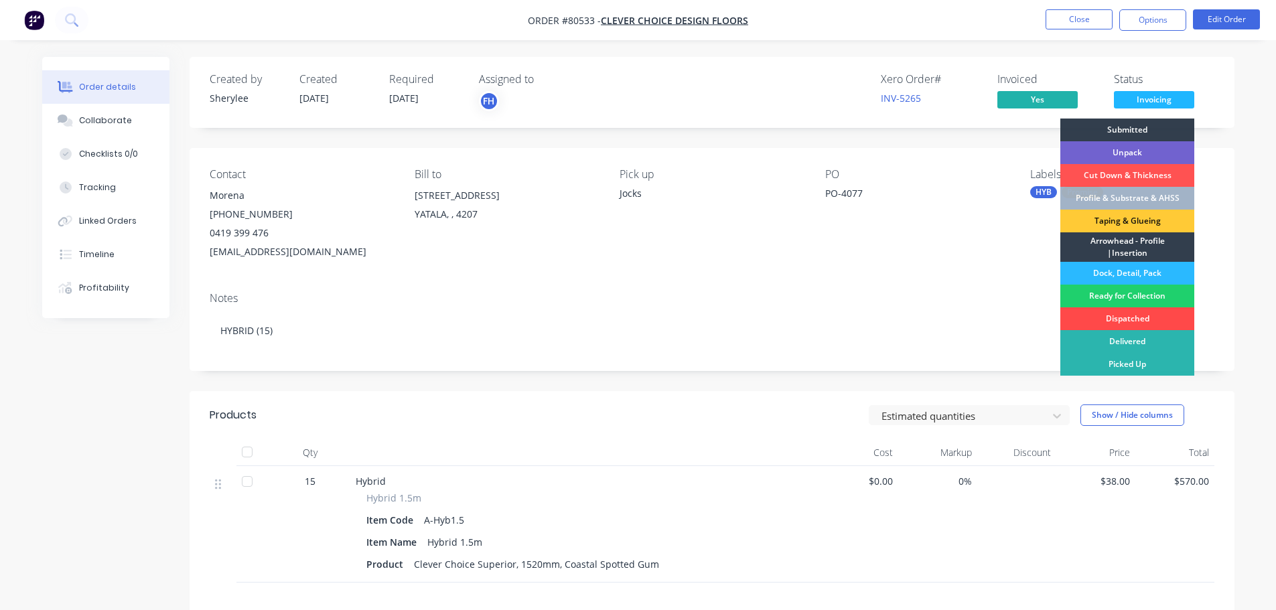
click at [1134, 314] on div "Dispatched" at bounding box center [1127, 318] width 134 height 23
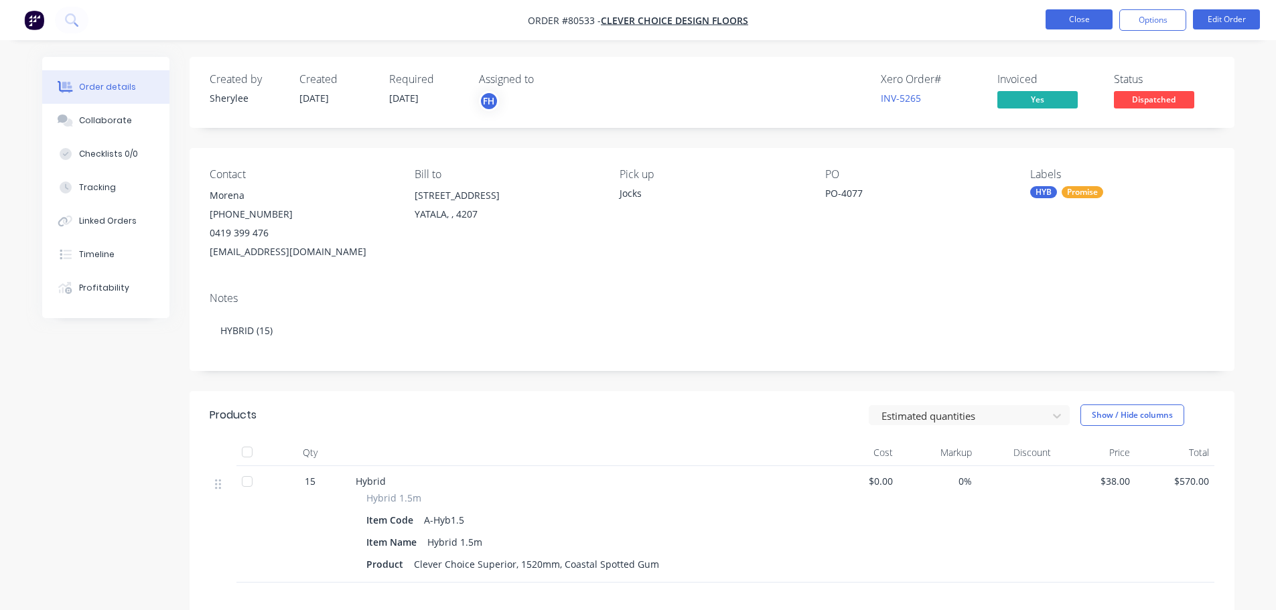
click at [1080, 15] on button "Close" at bounding box center [1079, 19] width 67 height 20
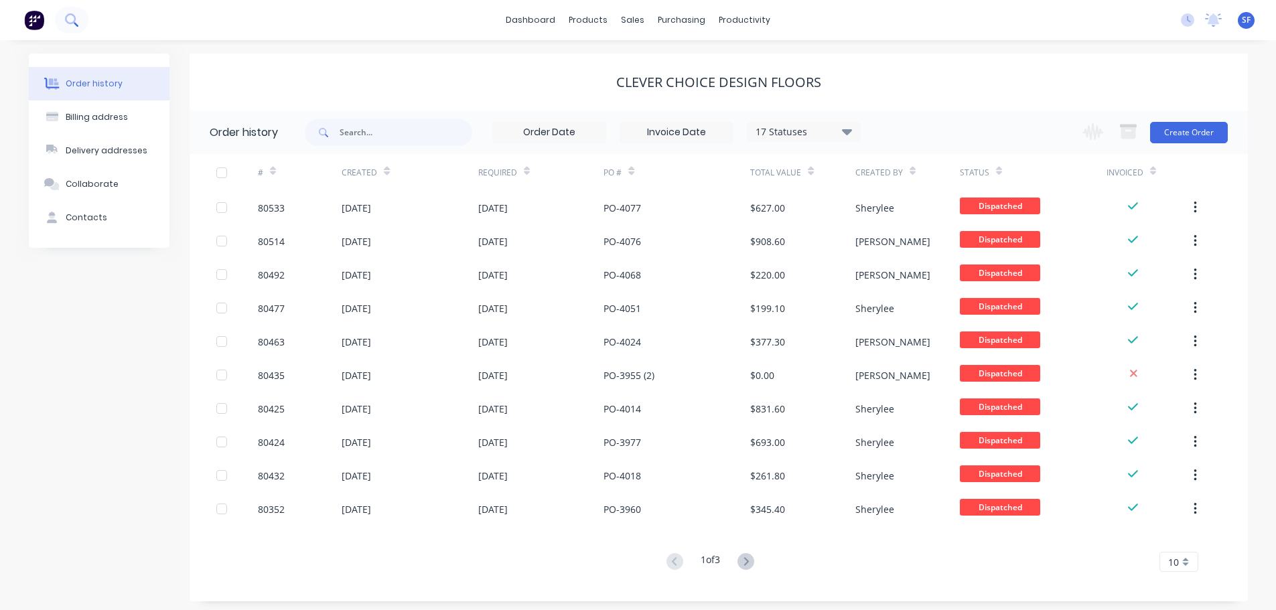
click at [77, 24] on icon at bounding box center [71, 19] width 13 height 13
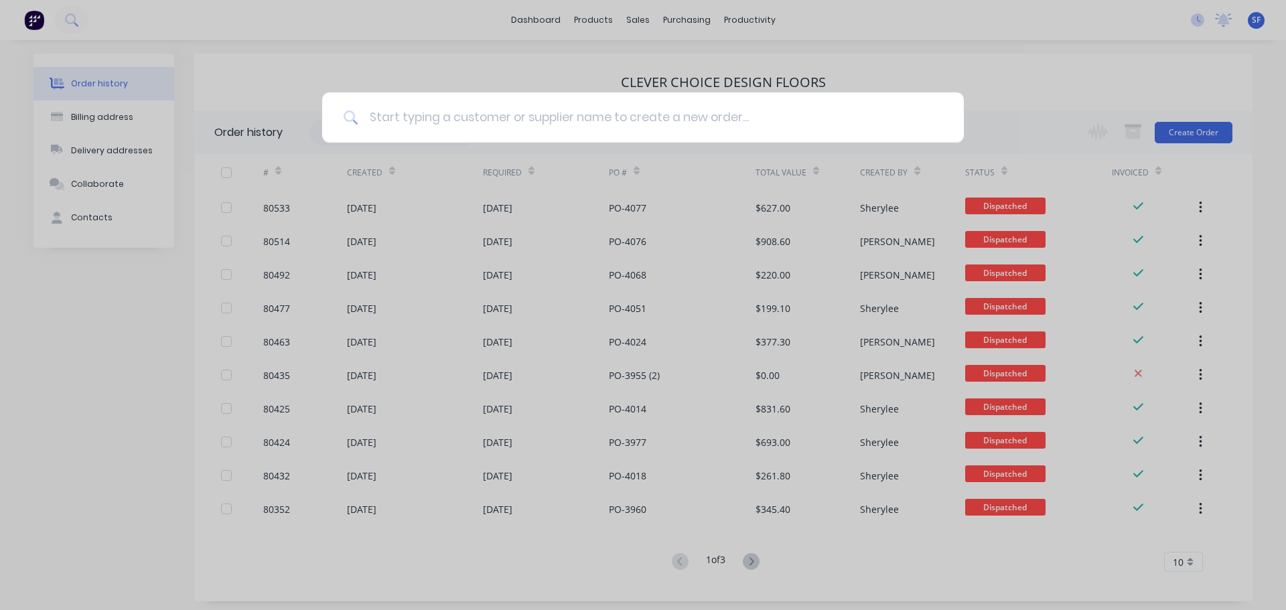
click at [453, 125] on input at bounding box center [650, 117] width 584 height 50
type input "80507"
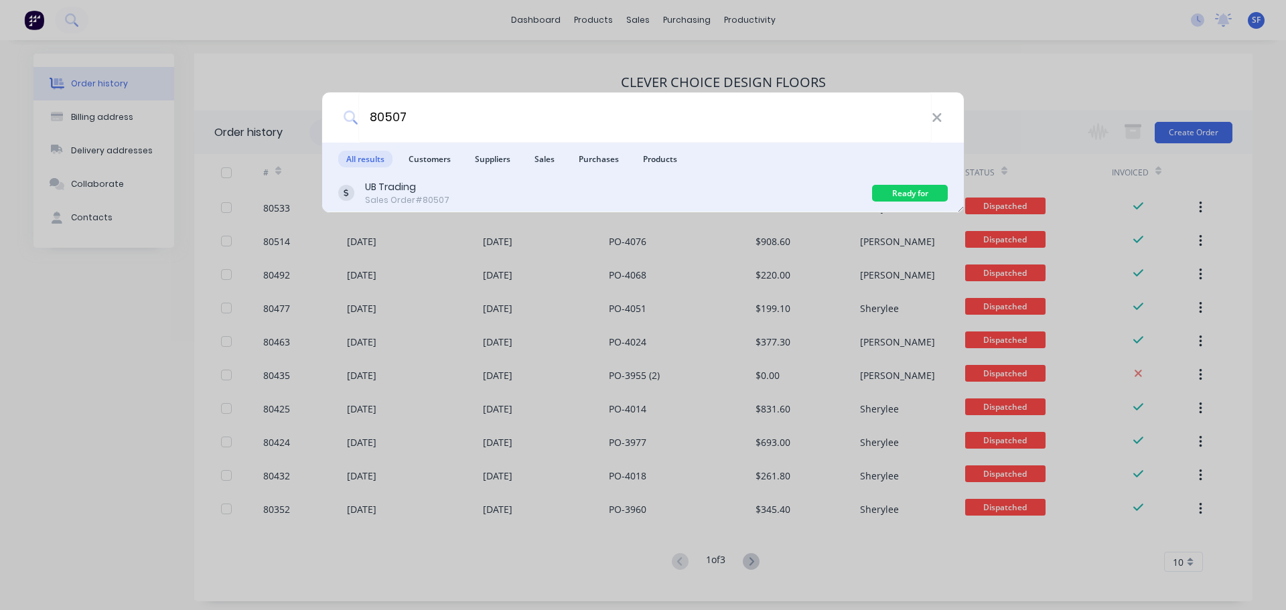
click at [557, 192] on div "UB Trading Sales Order #80507" at bounding box center [605, 193] width 534 height 26
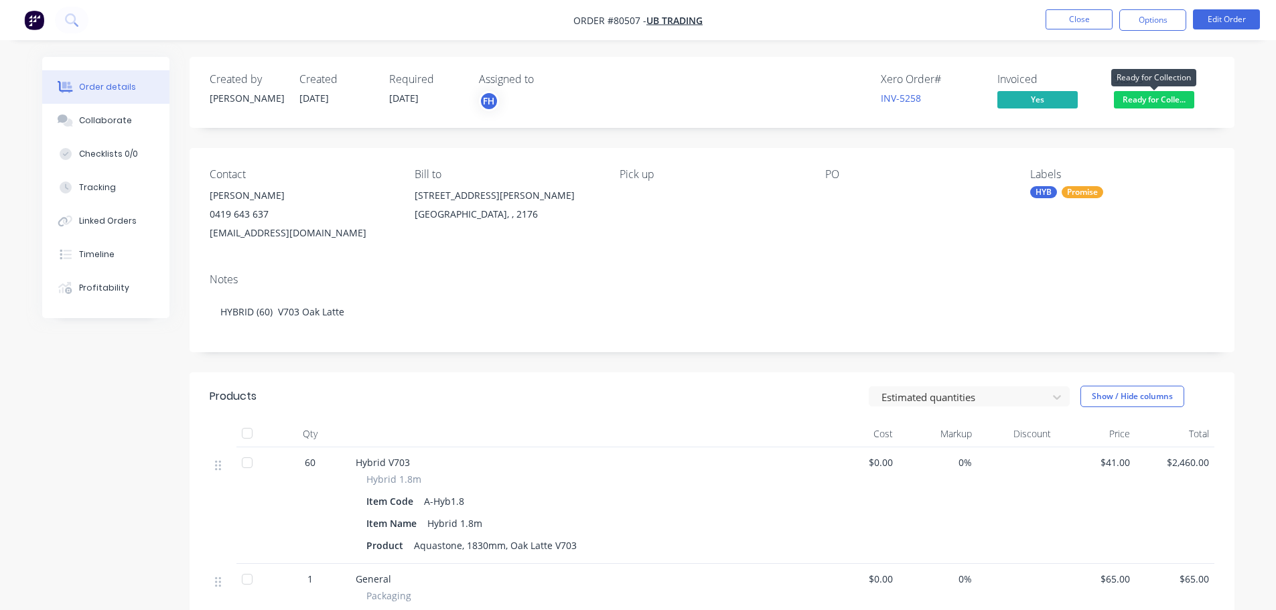
click at [1176, 100] on span "Ready for Colle..." at bounding box center [1154, 99] width 80 height 17
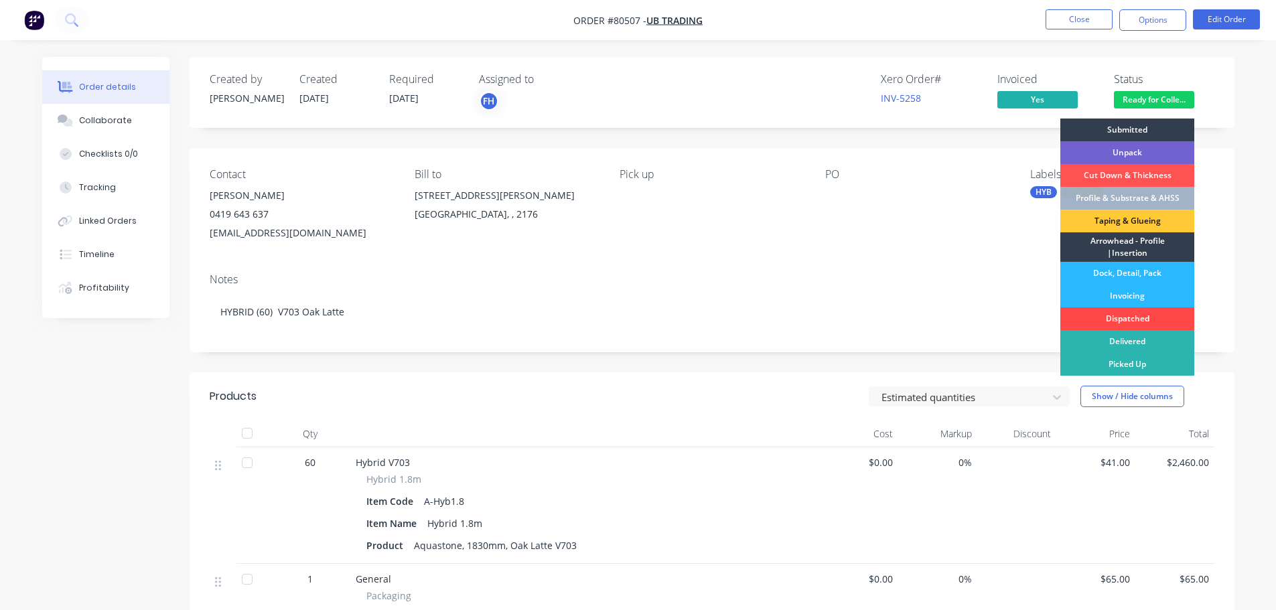
click at [1141, 318] on div "Dispatched" at bounding box center [1127, 318] width 134 height 23
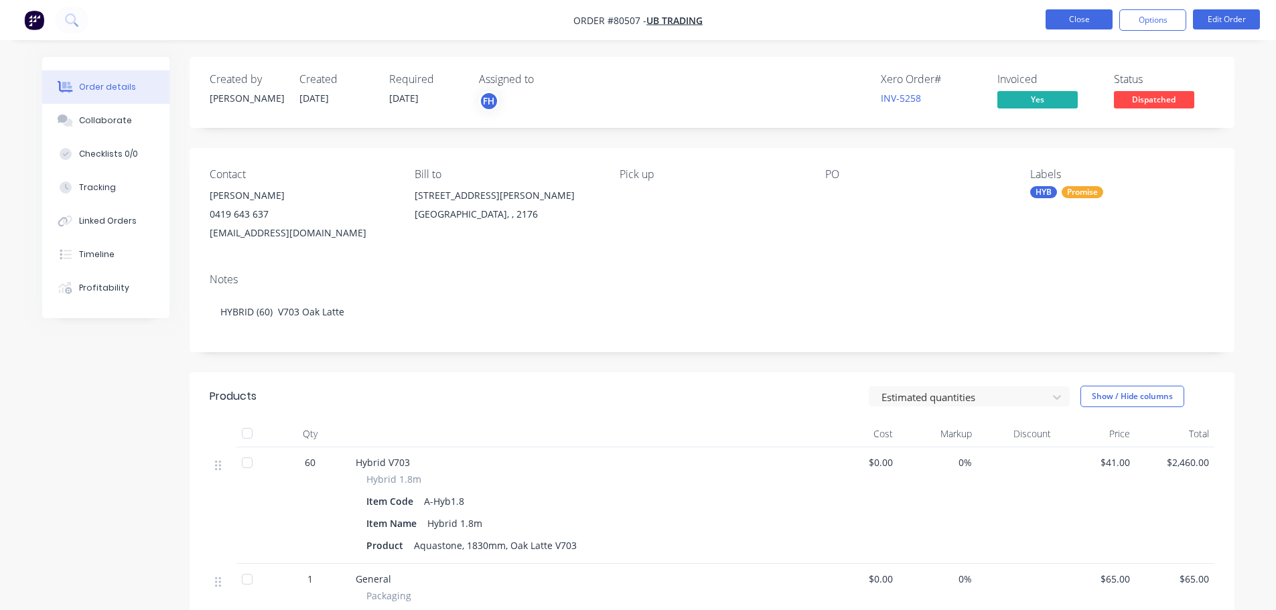
click at [1079, 20] on button "Close" at bounding box center [1079, 19] width 67 height 20
